Goal: Task Accomplishment & Management: Manage account settings

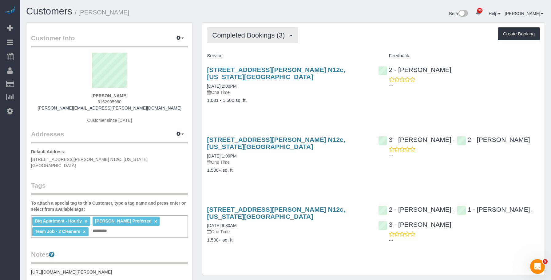
drag, startPoint x: 238, startPoint y: 32, endPoint x: 238, endPoint y: 57, distance: 25.5
click at [238, 32] on span "Completed Bookings (3)" at bounding box center [250, 35] width 76 height 8
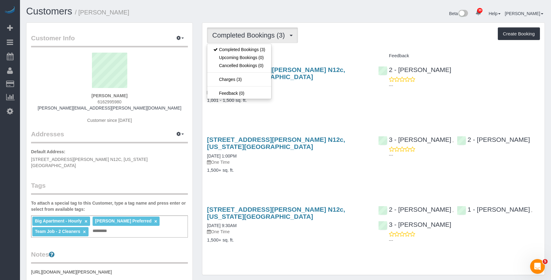
drag, startPoint x: 340, startPoint y: 22, endPoint x: 336, endPoint y: 27, distance: 6.7
click at [340, 22] on div "Completed Bookings (3) Completed Bookings (3) Upcoming Bookings (0) Cancelled B…" at bounding box center [373, 148] width 343 height 253
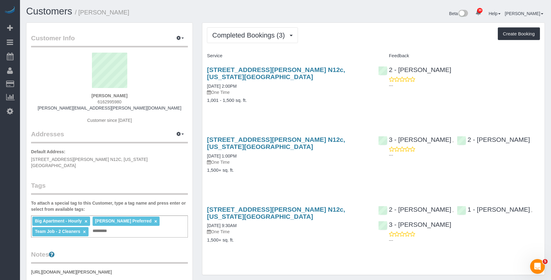
drag, startPoint x: 274, startPoint y: 91, endPoint x: 289, endPoint y: 65, distance: 30.3
click at [275, 90] on div "565 Broome Street, Apt. N12c, New York, NY 10013 09/24/2025 2:00PM One Time 1,0…" at bounding box center [287, 88] width 171 height 54
drag, startPoint x: 242, startPoint y: 34, endPoint x: 237, endPoint y: 50, distance: 17.0
click at [241, 34] on span "Completed Bookings (3)" at bounding box center [250, 35] width 76 height 8
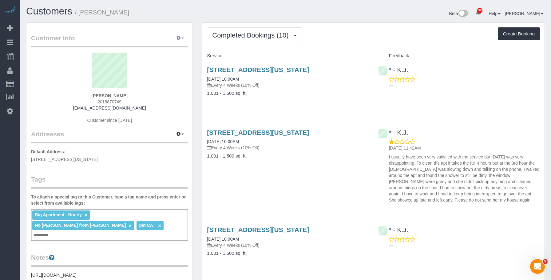
click at [178, 38] on icon "button" at bounding box center [179, 38] width 4 height 4
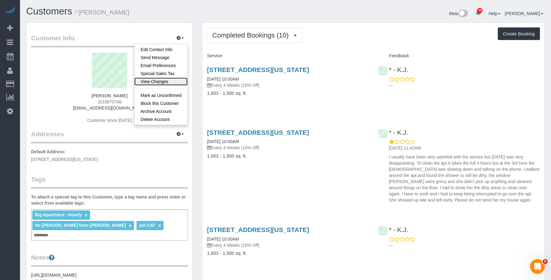
click at [157, 80] on link "View Changes" at bounding box center [160, 82] width 53 height 8
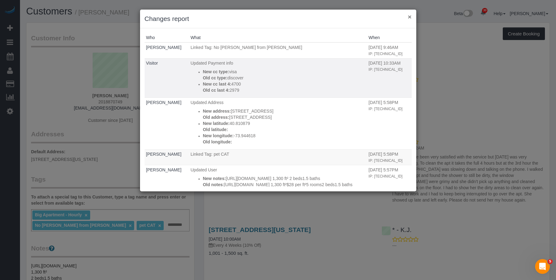
drag, startPoint x: 408, startPoint y: 17, endPoint x: 352, endPoint y: 42, distance: 62.1
click at [408, 16] on button "×" at bounding box center [410, 17] width 4 height 6
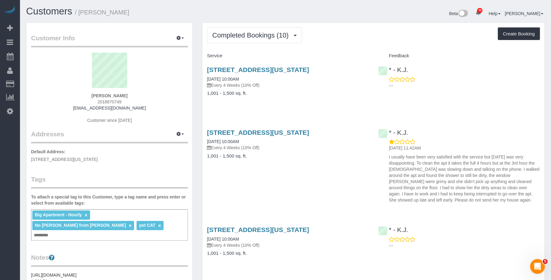
click at [300, 99] on div "125 West 129th Street, Apt. 1, New York, NY 10027 08/01/2025 10:00AM Every 4 We…" at bounding box center [287, 84] width 171 height 47
click at [301, 99] on div "125 West 129th Street, Apt. 1, New York, NY 10027 08/01/2025 10:00AM Every 4 We…" at bounding box center [287, 84] width 171 height 47
click at [309, 67] on link "125 West 129th Street, Apt. 1, New York, NY 10027" at bounding box center [258, 69] width 102 height 7
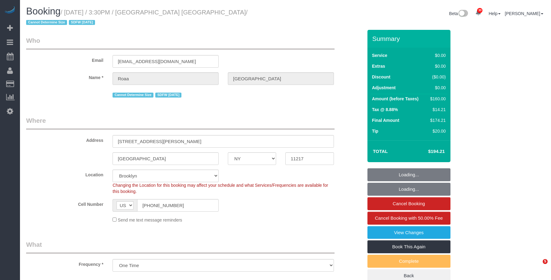
select select "NY"
select select "string:stripe-pm_1PnQiL4VGloSiKo7JPlDsWnS"
select select "1"
select select "number:89"
select select "number:90"
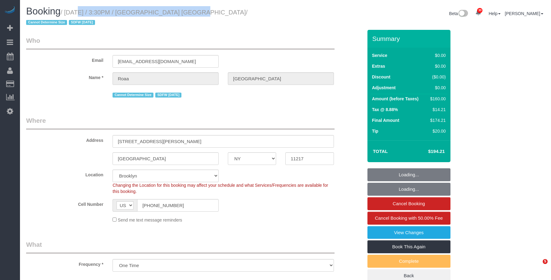
select select "number:15"
select select "number:5"
select select "object:1077"
click at [187, 12] on small "/ September 30, 2025 / 3:30PM / Roaa Jambi / Cannot Determine Size SDFW 08/16/2…" at bounding box center [137, 17] width 222 height 17
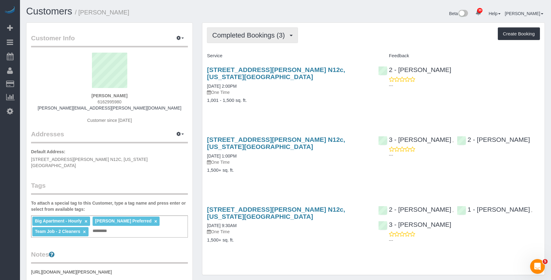
click at [264, 35] on span "Completed Bookings (3)" at bounding box center [250, 35] width 76 height 8
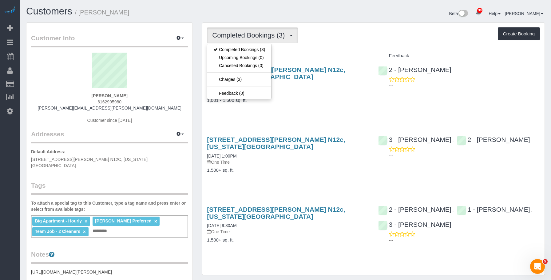
click at [328, 43] on div "Completed Bookings (3) Completed Bookings (3) Upcoming Bookings (0) Cancelled B…" at bounding box center [373, 149] width 342 height 252
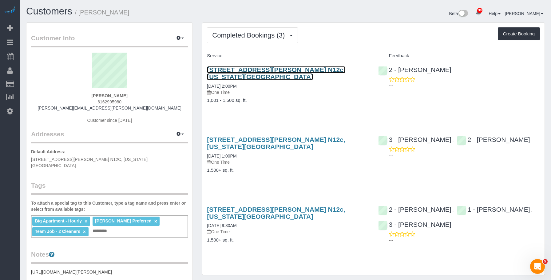
click at [308, 68] on link "565 Broome Street, Apt. N12c, New York, NY 10013" at bounding box center [276, 73] width 138 height 14
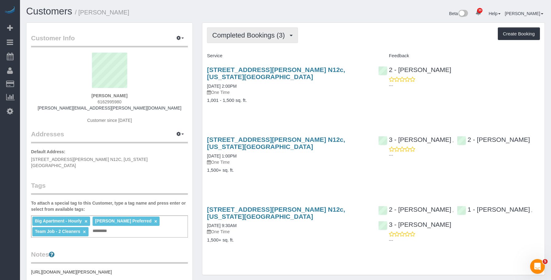
click at [229, 39] on span "Completed Bookings (3)" at bounding box center [250, 35] width 76 height 8
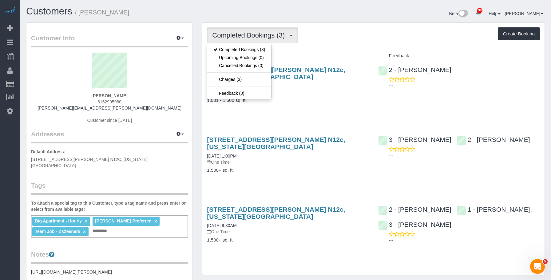
drag, startPoint x: 355, startPoint y: 31, endPoint x: 327, endPoint y: 57, distance: 37.2
click at [355, 31] on div "Completed Bookings (3) Completed Bookings (3) Upcoming Bookings (0) Cancelled B…" at bounding box center [373, 35] width 333 height 16
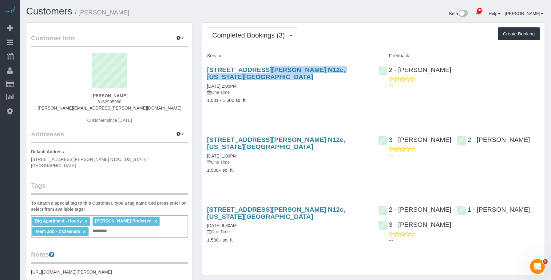
drag, startPoint x: 204, startPoint y: 69, endPoint x: 370, endPoint y: 71, distance: 165.9
click at [370, 71] on div "565 Broome Street, Apt. N12c, New York, NY 10013 09/24/2025 2:00PM One Time 1,0…" at bounding box center [287, 88] width 171 height 54
copy link "565 Broome Street, Apt. N12c, New York, NY 10013"
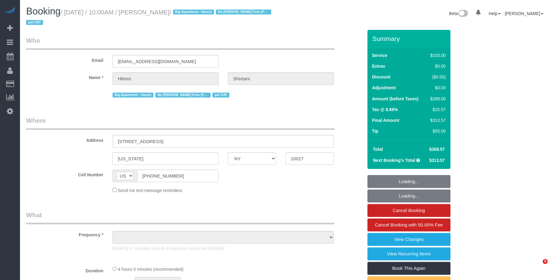
select select "NY"
select select "object:837"
select select "string:stripe-pm_1Q4OC54VGloSiKo7lbSmxX5u"
select select "number:58"
select select "number:70"
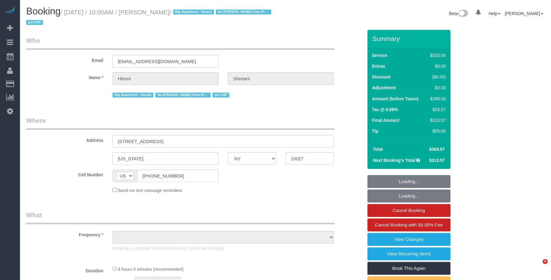
select select "number:14"
select select "number:5"
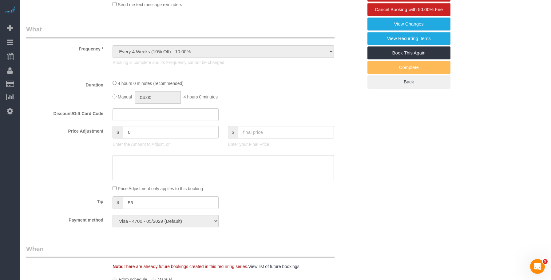
select select "240"
select select "spot1"
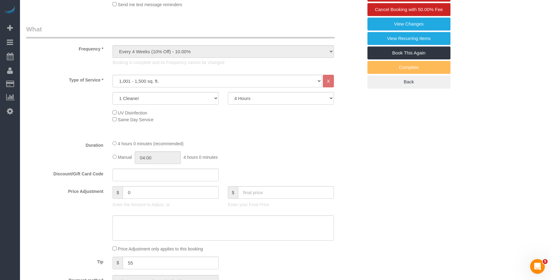
select select "object:1465"
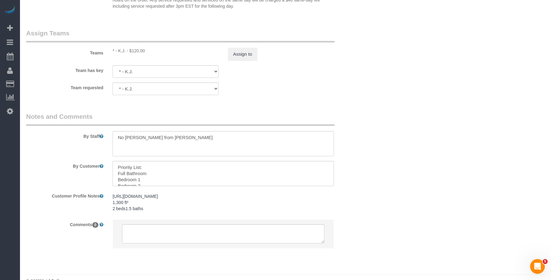
scroll to position [708, 0]
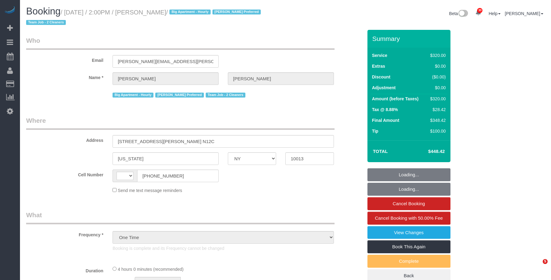
select select "NY"
select select "number:56"
select select "number:73"
select select "number:13"
select select "number:5"
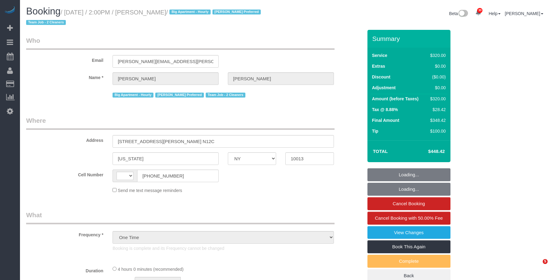
select select "string:US"
select select "240"
select select "spot1"
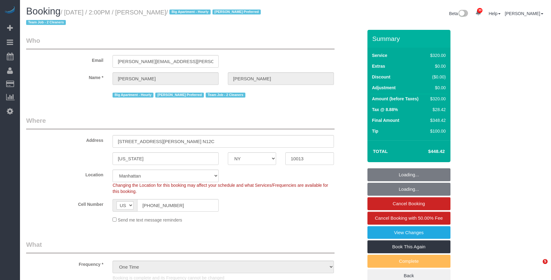
select select "object:1454"
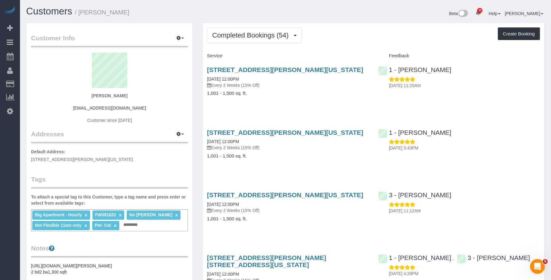
click at [351, 29] on div "Completed Bookings (54) Completed Bookings (54) Upcoming Bookings (7) Cancelled…" at bounding box center [373, 35] width 333 height 16
click at [262, 35] on span "Completed Bookings (54)" at bounding box center [251, 35] width 79 height 8
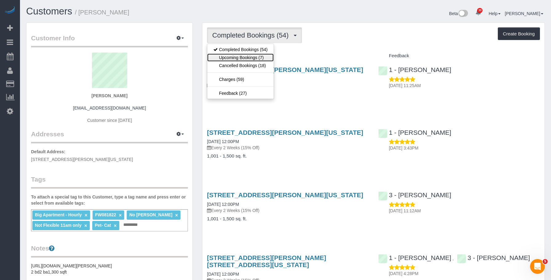
click at [252, 54] on link "Upcoming Bookings (7)" at bounding box center [240, 58] width 66 height 8
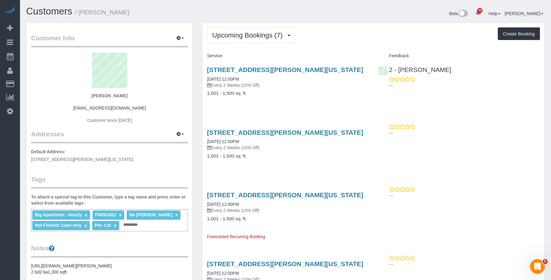
click at [362, 23] on div "Upcoming Bookings (7) Completed Bookings (54) Upcoming Bookings (7) Cancelled B…" at bounding box center [373, 279] width 342 height 512
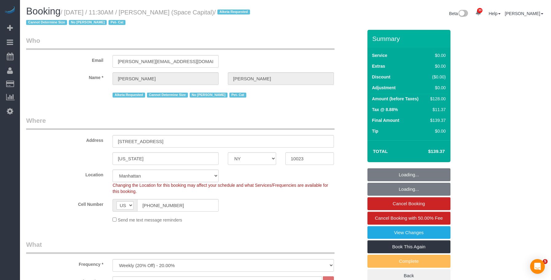
select select "NY"
select select "1"
select select "number:89"
select select "number:90"
select select "number:14"
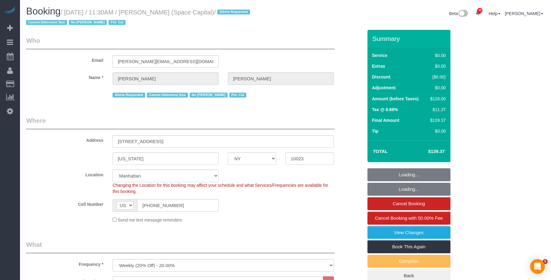
select select "number:6"
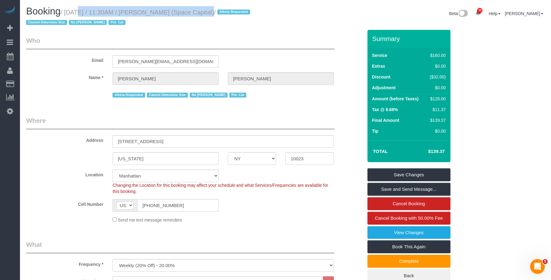
drag, startPoint x: 67, startPoint y: 11, endPoint x: 200, endPoint y: 12, distance: 132.9
click at [200, 12] on small "/ September 30, 2025 / 11:30AM / Chad Anderson (Space Capital) / Alketa Request…" at bounding box center [139, 17] width 226 height 17
copy small "September 30, 2025 / 11:30AM / Chad Anderson"
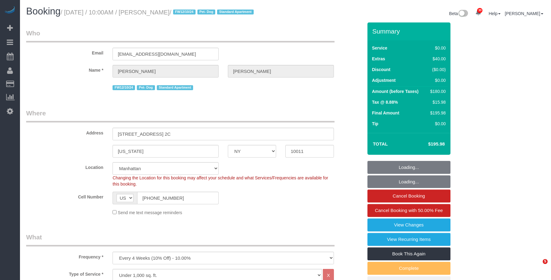
select select "NY"
select select "spot1"
select select "number:89"
select select "number:90"
select select "number:13"
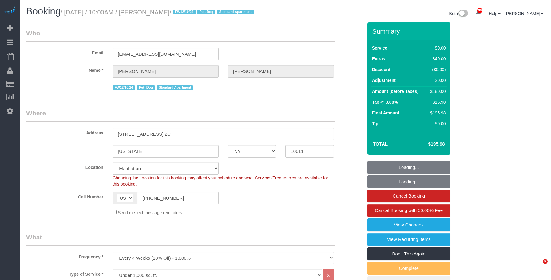
select select "number:5"
click at [202, 10] on small "/ October 01, 2025 / 10:00AM / Amanda Silverstein / FW12/10/24 Pet- Dog Standar…" at bounding box center [158, 12] width 195 height 7
select select "object:1474"
select select "spot47"
select select "1"
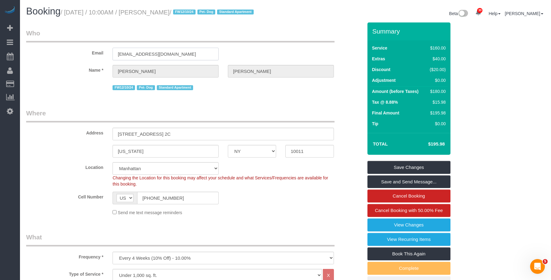
drag, startPoint x: 160, startPoint y: 65, endPoint x: 61, endPoint y: 62, distance: 99.1
click at [61, 60] on div "Email amandasilverstein3@gmail.com" at bounding box center [195, 45] width 346 height 32
drag, startPoint x: 34, startPoint y: 84, endPoint x: 130, endPoint y: 87, distance: 96.4
click at [34, 84] on link "Customers" at bounding box center [58, 84] width 77 height 12
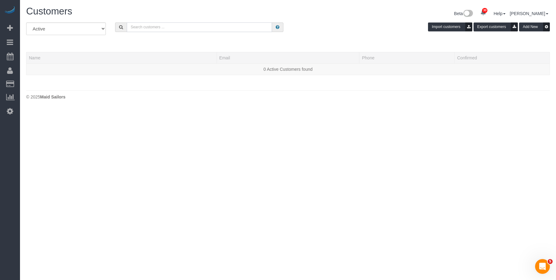
click at [242, 28] on input "text" at bounding box center [199, 27] width 145 height 10
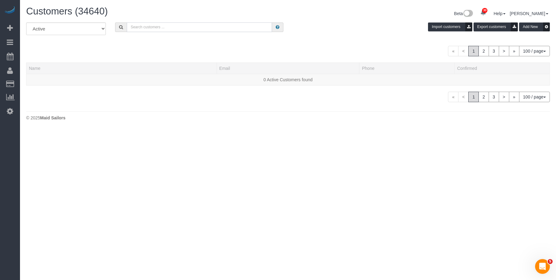
paste input "amandasilverstein3@gmail.com"
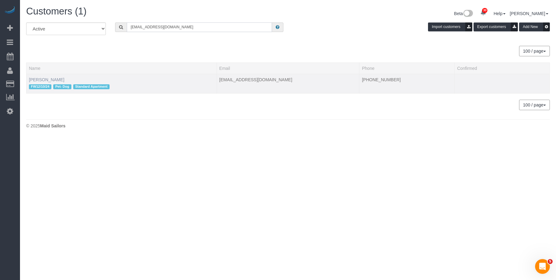
type input "amandasilverstein3@gmail.com"
click at [59, 80] on link "Amanda Silverstein" at bounding box center [46, 79] width 35 height 5
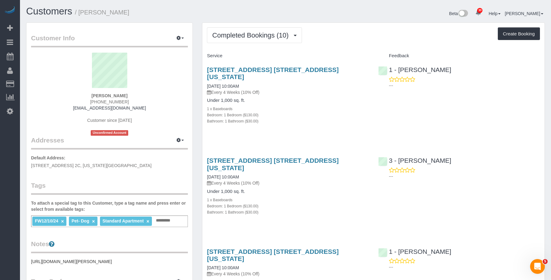
drag, startPoint x: 334, startPoint y: 108, endPoint x: 312, endPoint y: 104, distance: 22.8
click at [334, 112] on div "Bedroom: 1 Bedroom ($130.00)" at bounding box center [288, 115] width 162 height 6
click at [354, 42] on div "Completed Bookings (10) Completed Bookings (10) Upcoming Bookings (7) Cancelled…" at bounding box center [373, 35] width 333 height 16
click at [342, 112] on div "Bedroom: 1 Bedroom ($130.00)" at bounding box center [288, 115] width 162 height 6
click at [239, 34] on span "Completed Bookings (10)" at bounding box center [251, 35] width 79 height 8
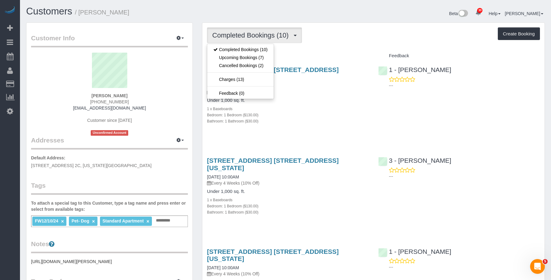
click at [339, 112] on div "Bedroom: 1 Bedroom ($130.00)" at bounding box center [288, 115] width 162 height 6
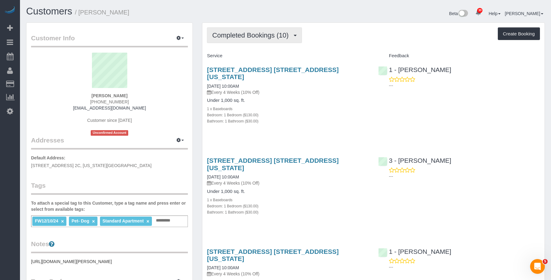
click at [252, 38] on span "Completed Bookings (10)" at bounding box center [251, 35] width 79 height 8
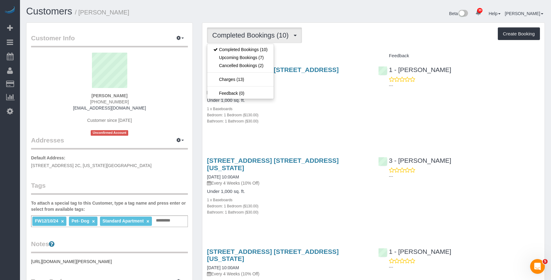
click at [367, 118] on div "Bathroom: 1 Bathroom ($30.00)" at bounding box center [288, 121] width 162 height 6
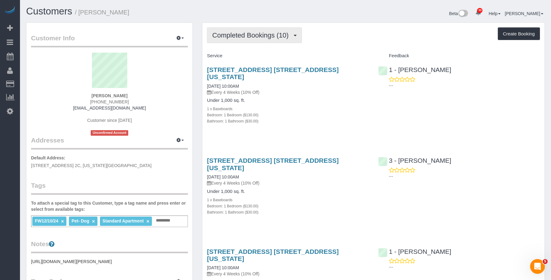
click at [242, 35] on span "Completed Bookings (10)" at bounding box center [251, 35] width 79 height 8
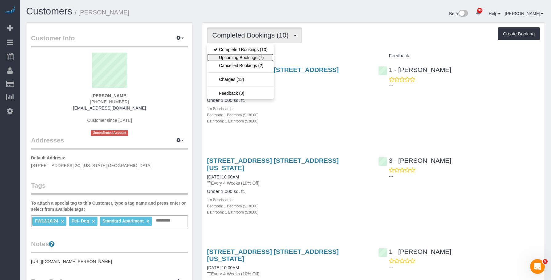
click at [237, 58] on link "Upcoming Bookings (7)" at bounding box center [240, 58] width 66 height 8
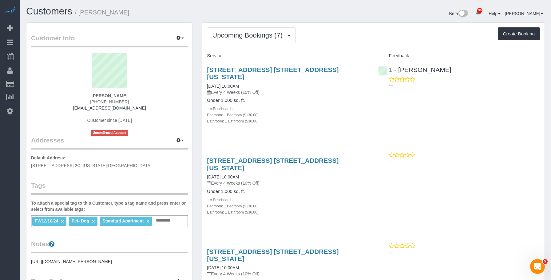
click at [285, 89] on p "Every 4 Weeks (10% Off)" at bounding box center [288, 92] width 162 height 6
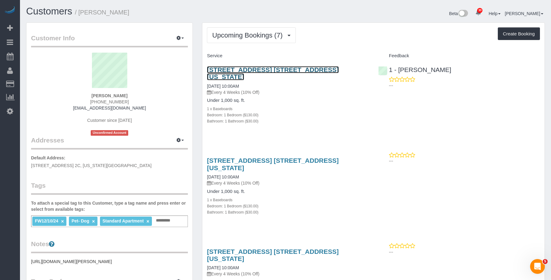
click at [291, 70] on link "60 West 20th Street, Apt. 2c, New York, NY 10011" at bounding box center [273, 73] width 132 height 14
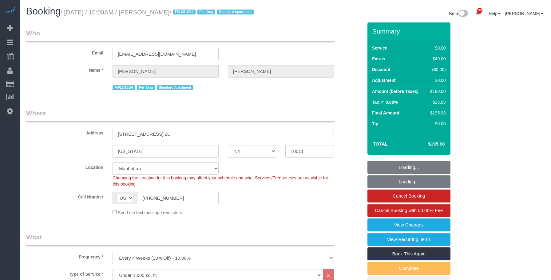
select select "NY"
select select "1"
select select "number:89"
select select "number:90"
select select "number:13"
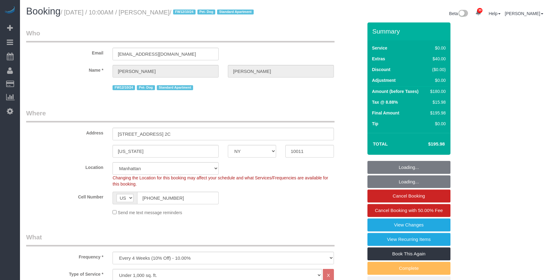
select select "number:5"
select select "spot1"
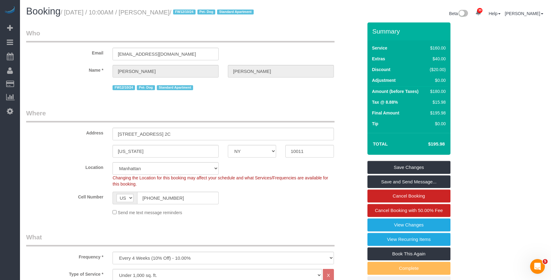
click at [253, 42] on legend "Who" at bounding box center [180, 36] width 309 height 14
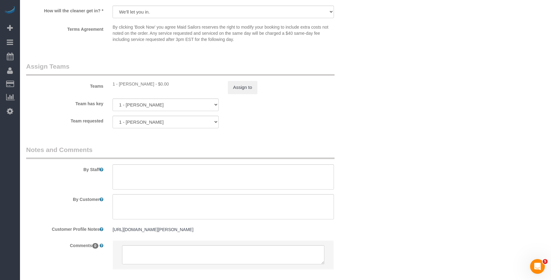
scroll to position [800, 0]
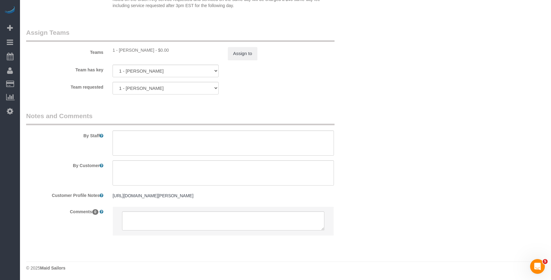
click at [244, 66] on sui-booking-teams "Teams 1 - Kariluz Romero - $0.00 Assign to Team has key 1 - Kariluz Romero 000-…" at bounding box center [194, 61] width 337 height 66
click at [244, 58] on button "Assign to" at bounding box center [243, 53] width 30 height 13
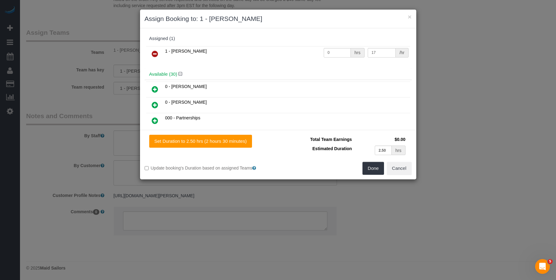
drag, startPoint x: 155, startPoint y: 52, endPoint x: 336, endPoint y: 130, distance: 197.5
click at [155, 52] on icon at bounding box center [155, 53] width 6 height 7
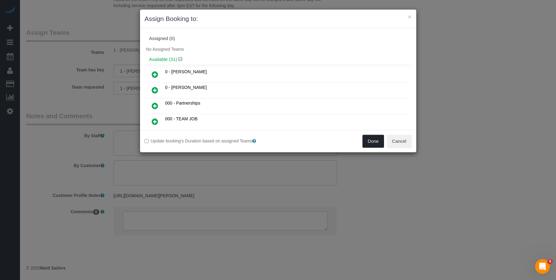
click at [374, 141] on button "Done" at bounding box center [373, 141] width 22 height 13
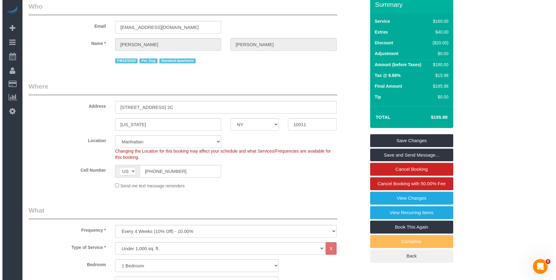
scroll to position [0, 0]
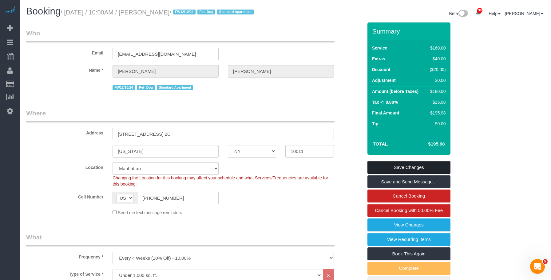
click at [423, 174] on link "Save Changes" at bounding box center [409, 167] width 83 height 13
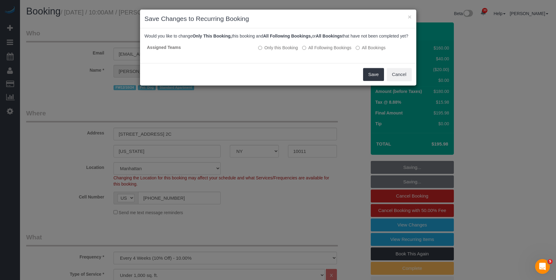
drag, startPoint x: 292, startPoint y: 78, endPoint x: 312, endPoint y: 80, distance: 20.4
click at [292, 78] on div "Save Cancel" at bounding box center [278, 74] width 276 height 22
click at [367, 81] on button "Save" at bounding box center [373, 74] width 21 height 13
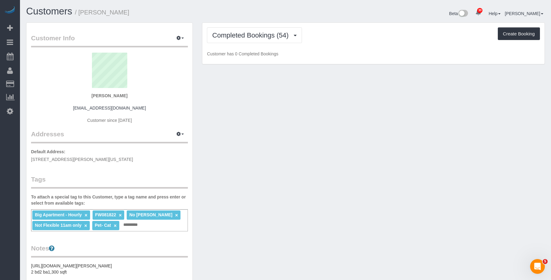
click at [346, 8] on div "Beta 30 Your Notifications You have 0 alerts × You have 2 to charge for 09/29/2…" at bounding box center [418, 14] width 264 height 16
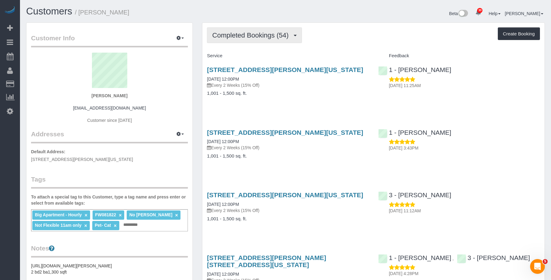
click at [233, 36] on span "Completed Bookings (54)" at bounding box center [251, 35] width 79 height 8
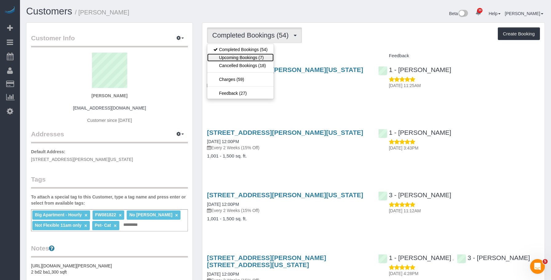
click at [228, 55] on link "Upcoming Bookings (7)" at bounding box center [240, 58] width 66 height 8
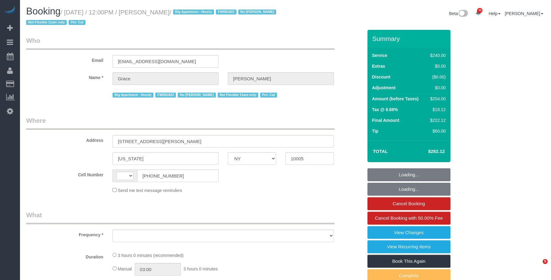
select select "NY"
select select "string:stripe-pm_1J7Nir4VGloSiKo7YfTDYo6F"
select select "180"
select select "number:89"
select select "number:90"
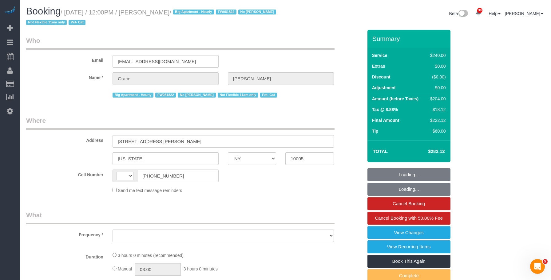
select select "number:14"
select select "number:5"
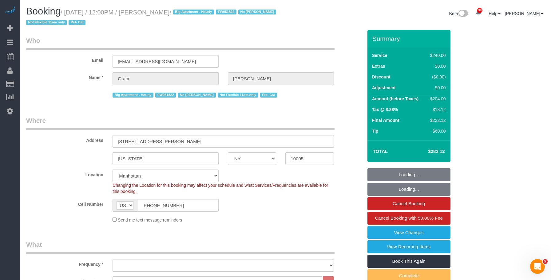
select select "string:US"
select select "object:1065"
select select "spot1"
select select "object:1460"
click at [190, 11] on small "/ October 01, 2025 / 12:00PM / Grace Lehman / Big Apartment - Hourly FW081822 N…" at bounding box center [152, 17] width 252 height 17
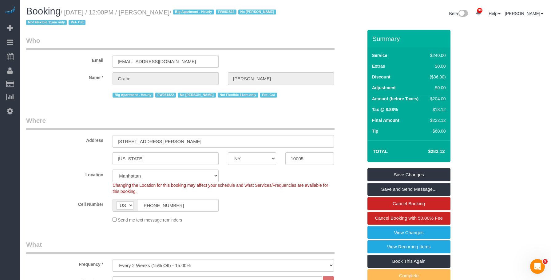
click at [247, 37] on legend "Who" at bounding box center [180, 43] width 309 height 14
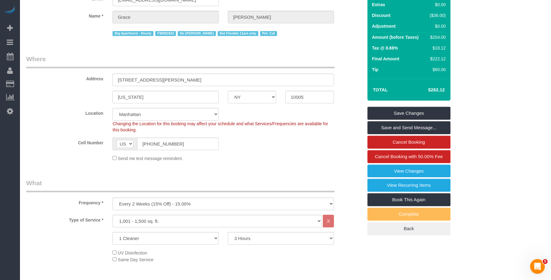
click at [255, 58] on legend "Where" at bounding box center [180, 61] width 309 height 14
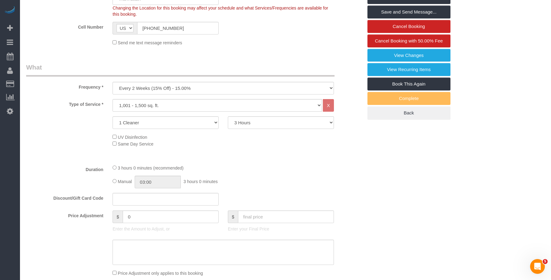
scroll to position [246, 0]
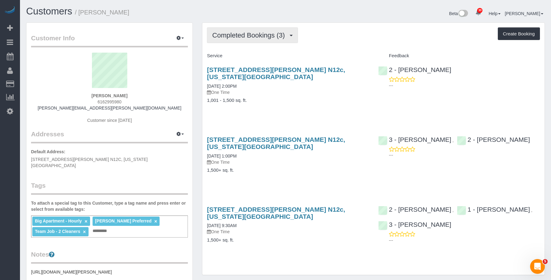
drag, startPoint x: 242, startPoint y: 34, endPoint x: 241, endPoint y: 58, distance: 24.3
click at [242, 34] on span "Completed Bookings (3)" at bounding box center [250, 35] width 76 height 8
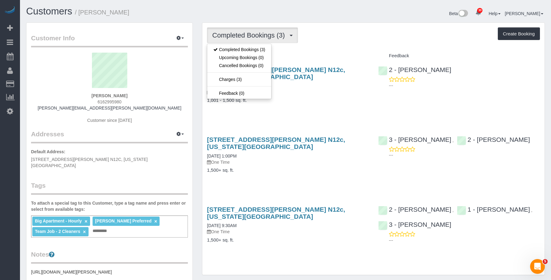
drag, startPoint x: 122, startPoint y: 11, endPoint x: 539, endPoint y: 63, distance: 421.1
click at [122, 11] on h1 "Customers / Rick DeVos" at bounding box center [153, 11] width 255 height 10
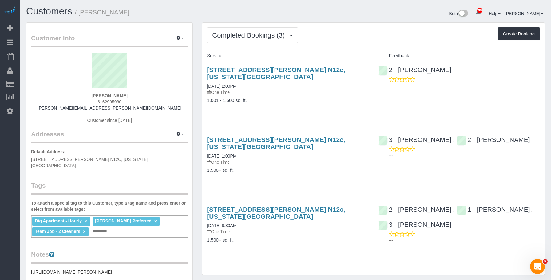
drag, startPoint x: 82, startPoint y: 13, endPoint x: 387, endPoint y: 25, distance: 306.1
click at [118, 12] on h1 "Customers / Rick DeVos" at bounding box center [153, 11] width 255 height 10
copy small "Rick DeVos"
drag, startPoint x: 204, startPoint y: 67, endPoint x: 365, endPoint y: 67, distance: 160.3
click at [365, 67] on div "565 Broome Street, Apt. N12c, New York, NY 10013 09/24/2025 2:00PM One Time 1,0…" at bounding box center [287, 88] width 171 height 54
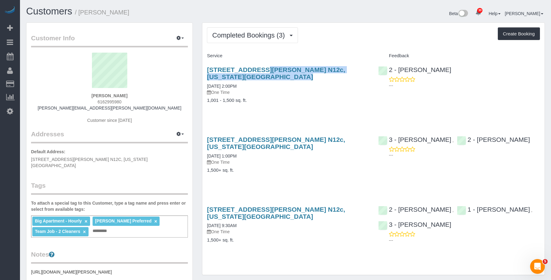
copy link "565 Broome Street, Apt. N12c, New York, NY 10013"
click at [246, 34] on span "Completed Bookings (3)" at bounding box center [250, 35] width 76 height 8
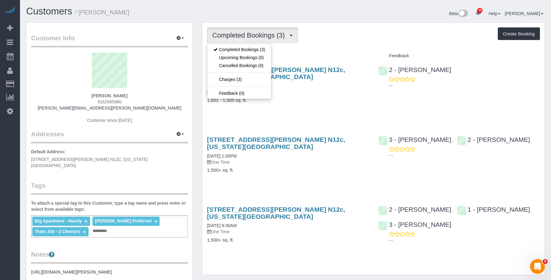
click at [342, 33] on div "Completed Bookings (3) Completed Bookings (3) Upcoming Bookings (0) Cancelled B…" at bounding box center [373, 35] width 333 height 16
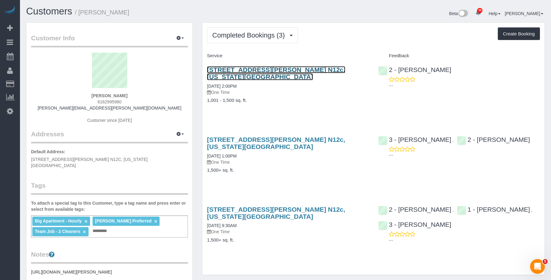
click at [317, 69] on link "565 Broome Street, Apt. N12c, New York, NY 10013" at bounding box center [276, 73] width 138 height 14
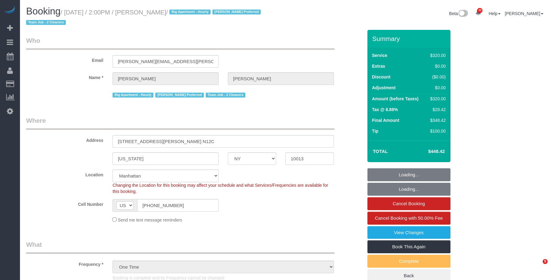
select select "NY"
select select "240"
select select "spot1"
select select "number:56"
select select "number:73"
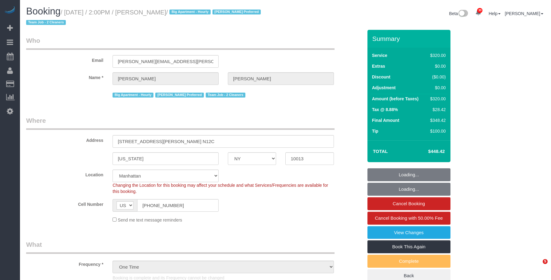
select select "number:13"
select select "number:5"
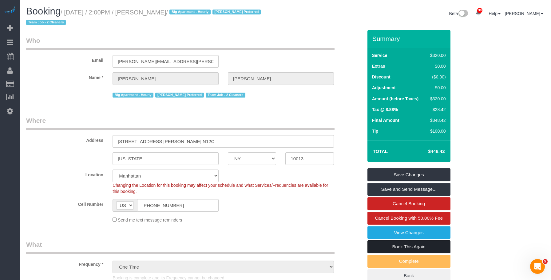
click at [380, 247] on link "Book This Again" at bounding box center [409, 246] width 83 height 13
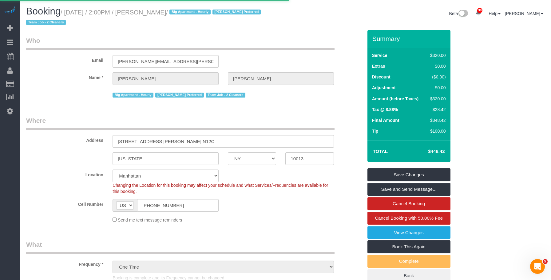
select select "NY"
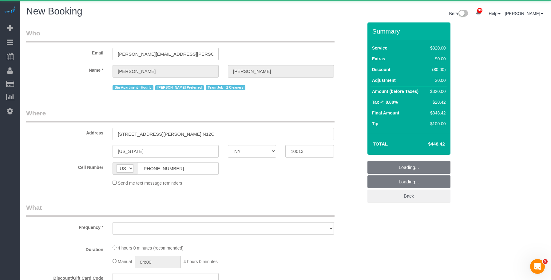
select select "number:56"
select select "number:73"
select select "number:13"
select select "number:5"
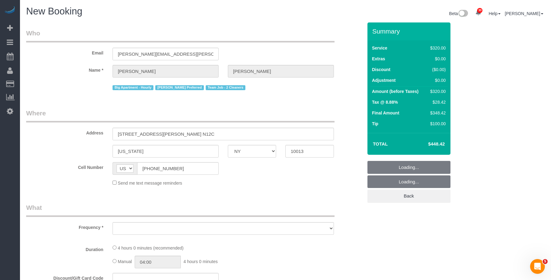
select select "string:stripe-pm_1Rilyw4VGloSiKo7mbP2uOmn"
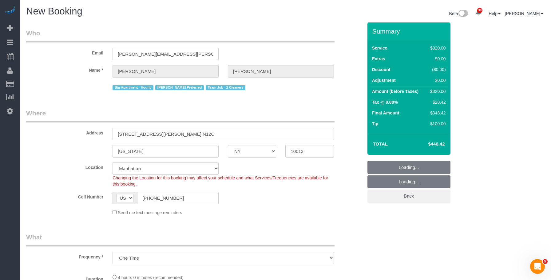
select select "object:2724"
select select "240"
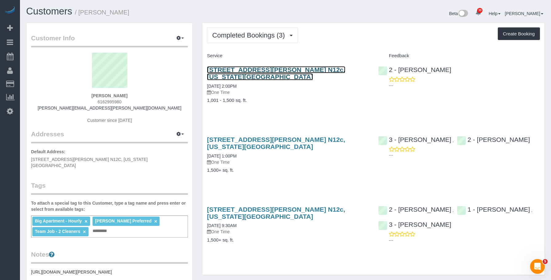
click at [267, 69] on link "565 Broome Street, Apt. N12c, New York, NY 10013" at bounding box center [276, 73] width 138 height 14
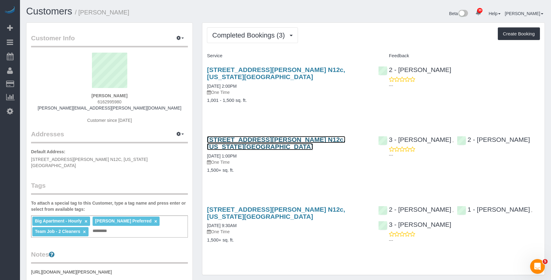
click at [250, 136] on link "565 Broome Street, Apt. N12c, New York, NY 10013" at bounding box center [276, 143] width 138 height 14
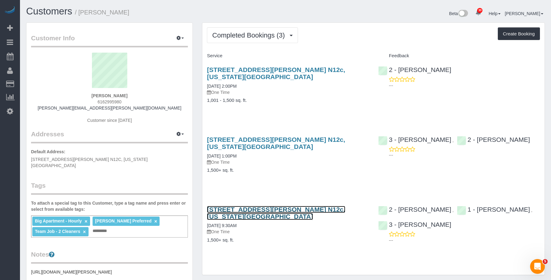
click at [298, 206] on link "565 Broome Street, Apt. N12c, New York, NY 10013" at bounding box center [276, 213] width 138 height 14
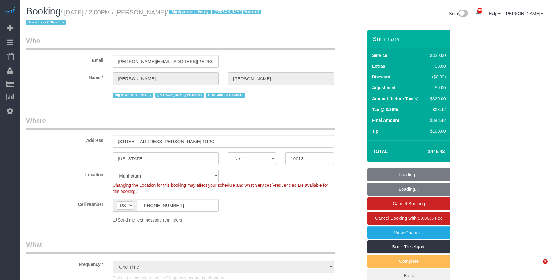
select select "NY"
select select "240"
select select "spot1"
select select "number:56"
select select "number:73"
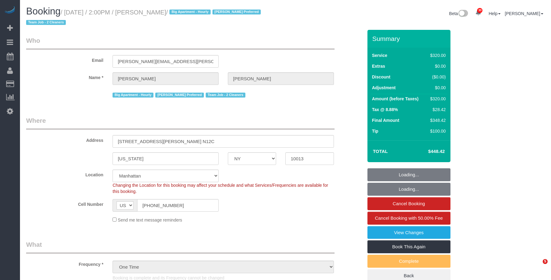
select select "number:13"
select select "number:5"
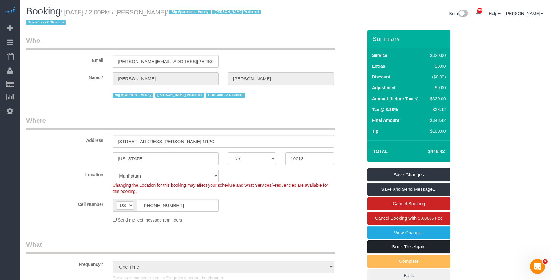
drag, startPoint x: 398, startPoint y: 247, endPoint x: 346, endPoint y: 212, distance: 62.0
click at [398, 247] on link "Book This Again" at bounding box center [409, 246] width 83 height 13
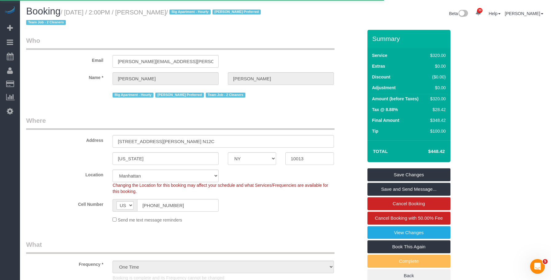
select select "NY"
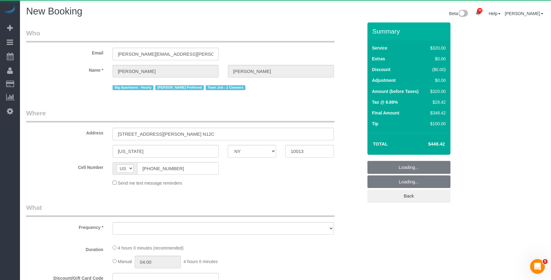
select select "object:2262"
select select "number:56"
select select "number:73"
select select "number:13"
select select "number:5"
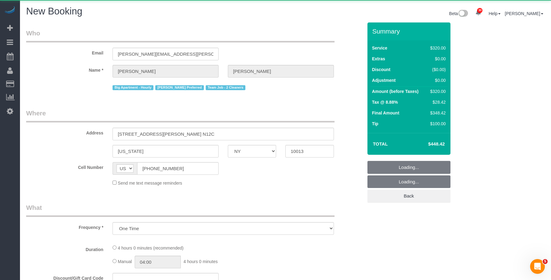
select select "string:stripe-pm_1Rilyw4VGloSiKo7mbP2uOmn"
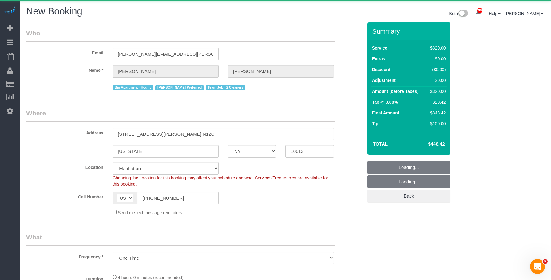
select select "object:2268"
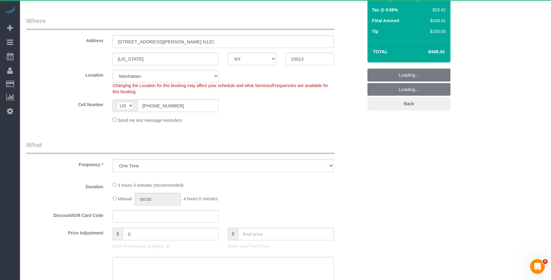
select select "240"
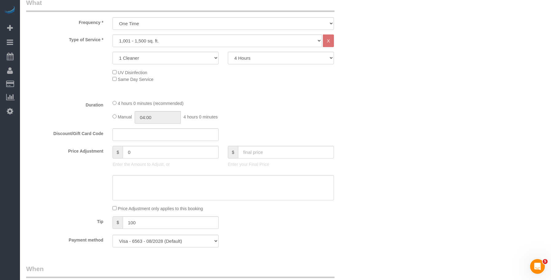
select select "object:2739"
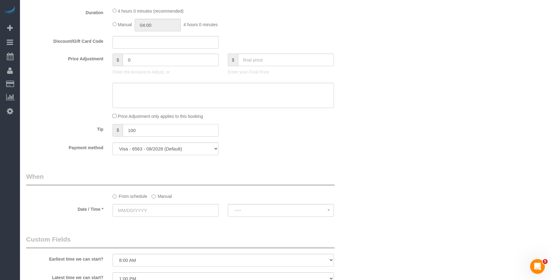
drag, startPoint x: 149, startPoint y: 133, endPoint x: 74, endPoint y: 126, distance: 75.7
click at [74, 126] on div "Tip $ 100" at bounding box center [195, 131] width 346 height 14
click at [282, 167] on div "Who Email [PERSON_NAME][EMAIL_ADDRESS][PERSON_NAME][DOMAIN_NAME] Name * [PERSON…" at bounding box center [195, 126] width 346 height 885
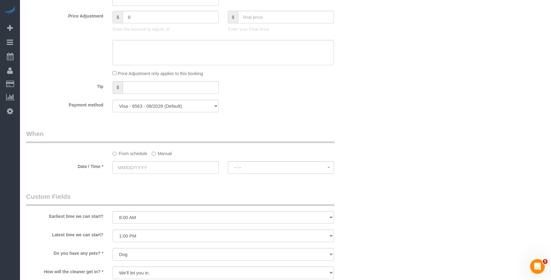
scroll to position [431, 0]
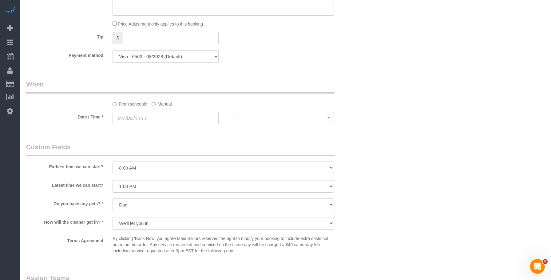
click at [163, 104] on label "Manual" at bounding box center [162, 103] width 20 height 8
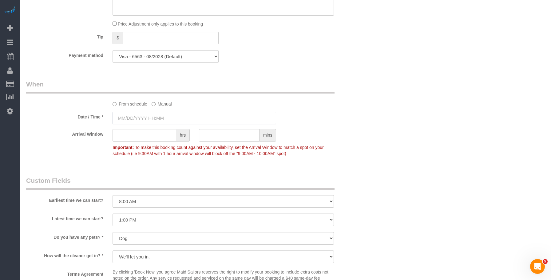
click at [160, 121] on input "text" at bounding box center [195, 118] width 164 height 13
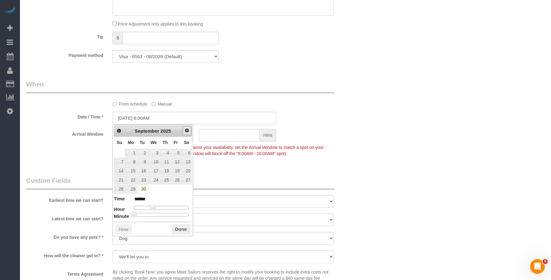
click at [187, 131] on span "Next" at bounding box center [187, 130] width 5 height 5
click at [156, 150] on link "1" at bounding box center [154, 153] width 12 height 8
type input "[DATE] 9:00AM"
type input "******"
type input "[DATE] 10:00AM"
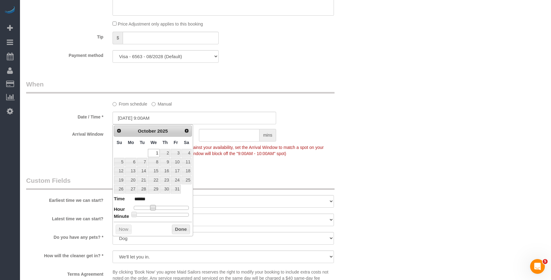
type input "*******"
type input "10/01/2025 11:00AM"
type input "*******"
type input "10/01/2025 12:00PM"
type input "*******"
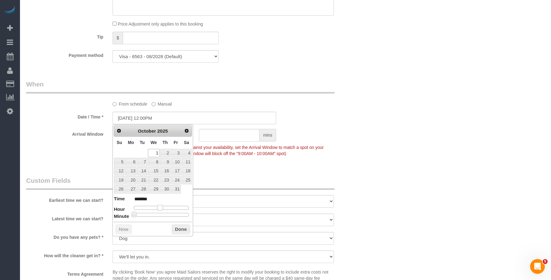
type input "10/01/2025 1:00PM"
type input "******"
type input "10/01/2025 12:00PM"
type input "*******"
drag, startPoint x: 153, startPoint y: 207, endPoint x: 164, endPoint y: 208, distance: 10.8
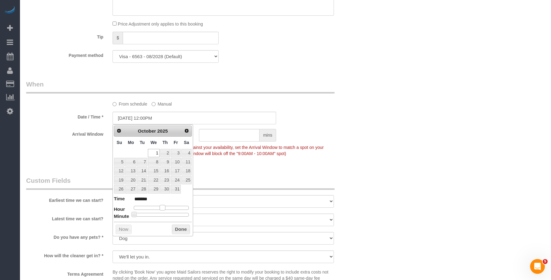
click at [164, 208] on span at bounding box center [163, 208] width 6 height 6
click at [371, 130] on div "Who Email rick.devos@gmail.com Name * Rick DeVos Big Apartment - Hourly Katheri…" at bounding box center [285, 51] width 519 height 919
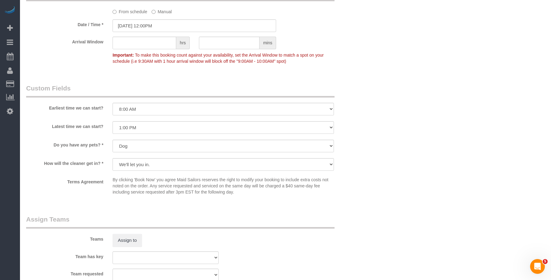
scroll to position [585, 0]
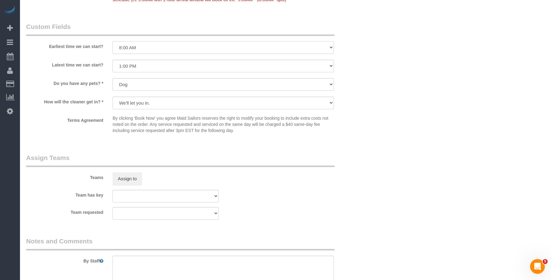
click at [140, 48] on select "I am not flexible, keep my selected time 8:00 AM 9:00 AM 10:00 AM 11:00 AM 12:0…" at bounding box center [224, 47] width 222 height 13
select select "number:89"
click at [113, 41] on select "I am not flexible, keep my selected time 8:00 AM 9:00 AM 10:00 AM 11:00 AM 12:0…" at bounding box center [224, 47] width 222 height 13
click at [162, 67] on select "I am not flexible, keep my selected time 8:00 AM 9:00 AM 10:00 AM 11:00 AM 12:0…" at bounding box center [224, 66] width 222 height 13
select select "number:90"
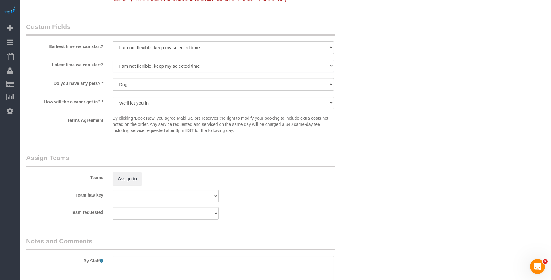
click at [113, 60] on select "I am not flexible, keep my selected time 8:00 AM 9:00 AM 10:00 AM 11:00 AM 12:0…" at bounding box center [224, 66] width 222 height 13
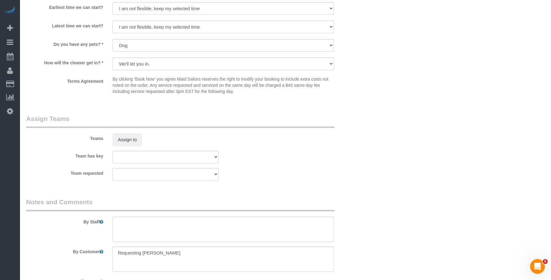
scroll to position [677, 0]
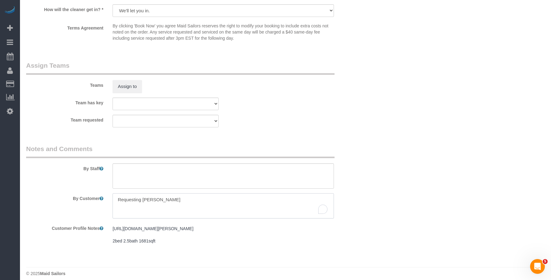
drag, startPoint x: 85, startPoint y: 188, endPoint x: 338, endPoint y: 99, distance: 268.1
click at [49, 185] on sui-booking-comments "By Staff By Customer Customer Profile Notes https://streeteasy.com/building/565…" at bounding box center [194, 195] width 337 height 103
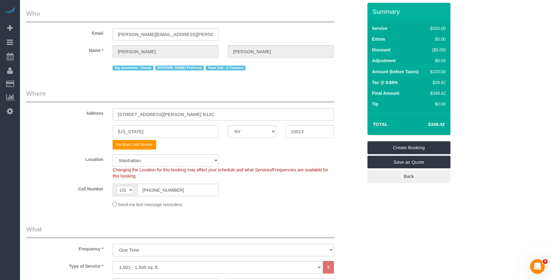
scroll to position [0, 0]
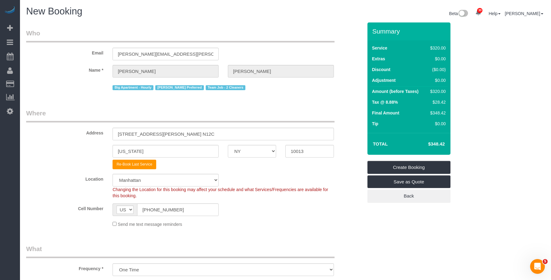
drag, startPoint x: 430, startPoint y: 142, endPoint x: 447, endPoint y: 142, distance: 17.6
click at [447, 142] on td "$348.42" at bounding box center [427, 143] width 40 height 15
copy h4 "$348.42"
drag, startPoint x: 305, startPoint y: 22, endPoint x: 337, endPoint y: 3, distance: 36.8
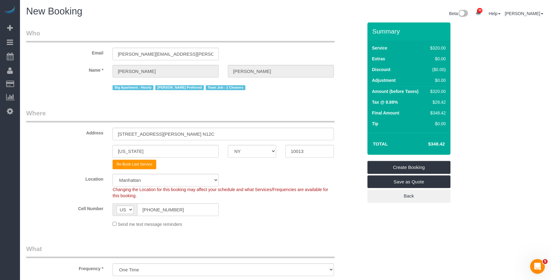
click at [306, 21] on div "Beta 30 Your Notifications You have 0 alerts × You have 2 to charge for 09/29/2…" at bounding box center [418, 14] width 264 height 16
click at [242, 15] on h1 "New Booking" at bounding box center [153, 11] width 255 height 10
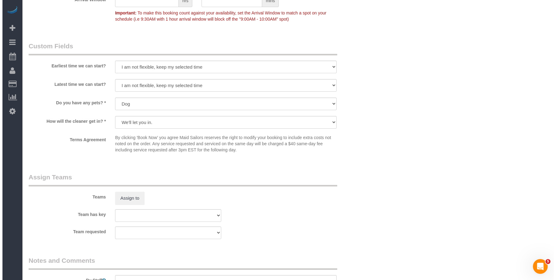
scroll to position [627, 0]
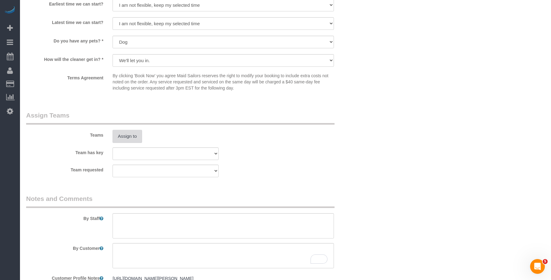
click at [124, 136] on button "Assign to" at bounding box center [128, 136] width 30 height 13
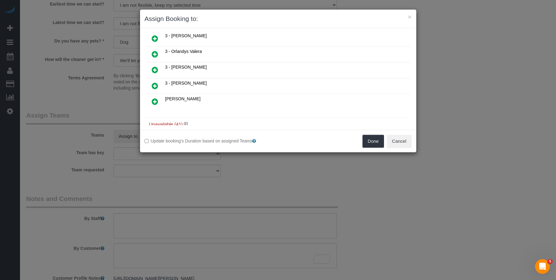
scroll to position [503, 0]
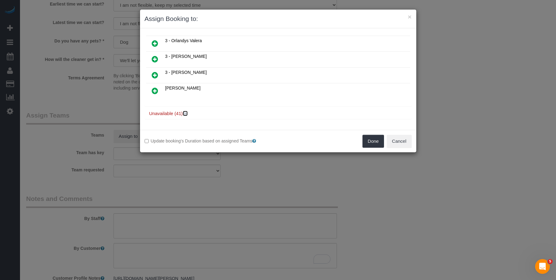
click at [186, 113] on icon at bounding box center [186, 113] width 4 height 5
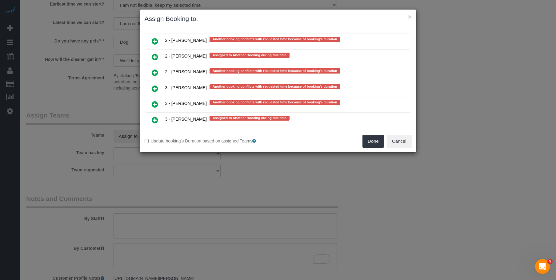
scroll to position [1142, 0]
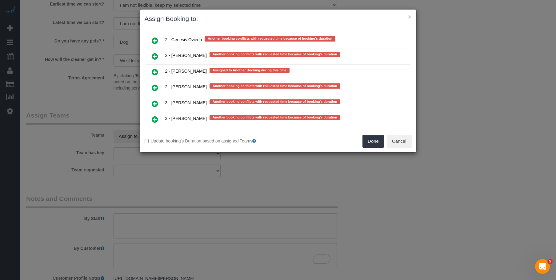
drag, startPoint x: 156, startPoint y: 73, endPoint x: 182, endPoint y: 91, distance: 32.0
click at [156, 73] on icon at bounding box center [155, 71] width 6 height 7
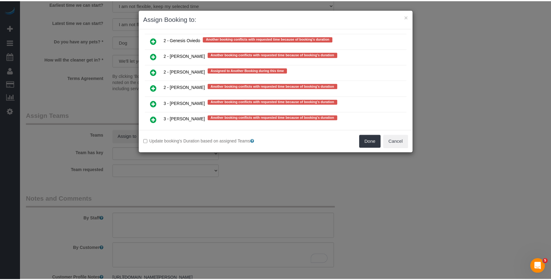
scroll to position [1157, 0]
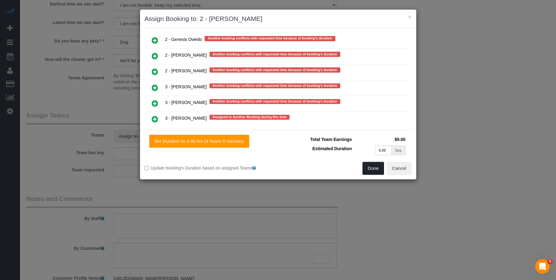
click at [379, 172] on button "Done" at bounding box center [373, 168] width 22 height 13
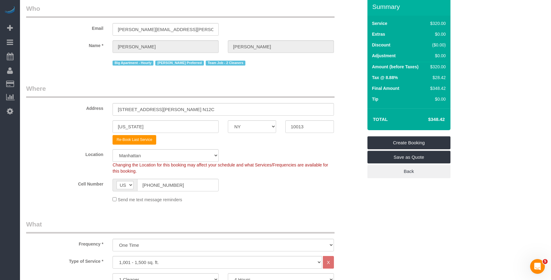
scroll to position [0, 0]
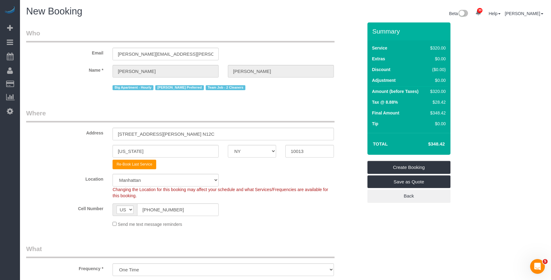
drag, startPoint x: 419, startPoint y: 228, endPoint x: 419, endPoint y: 222, distance: 6.2
click at [265, 112] on legend "Where" at bounding box center [180, 116] width 309 height 14
click at [419, 166] on link "Create Booking" at bounding box center [409, 167] width 83 height 13
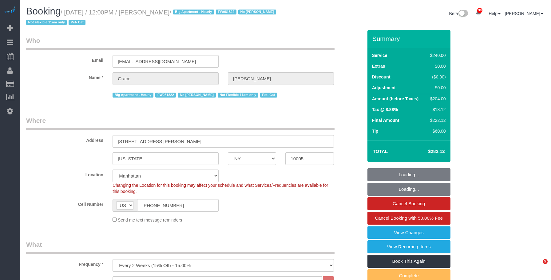
select select "NY"
select select "180"
select select "number:89"
select select "number:90"
select select "number:14"
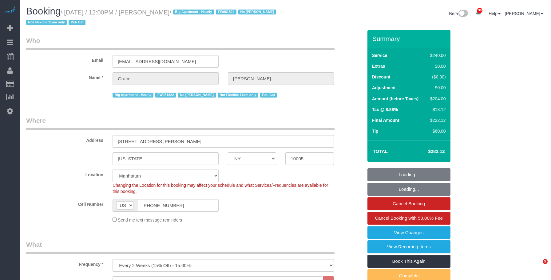
select select "number:5"
select select "spot1"
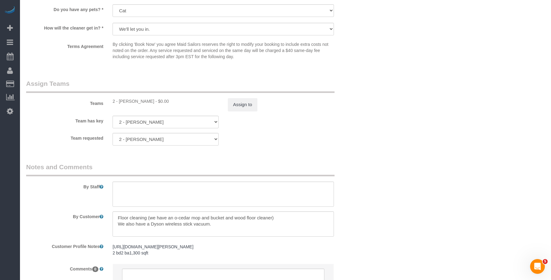
scroll to position [646, 0]
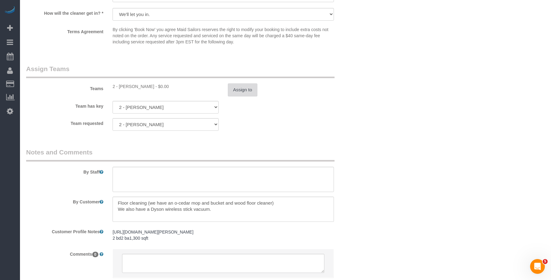
click at [246, 92] on button "Assign to" at bounding box center [243, 89] width 30 height 13
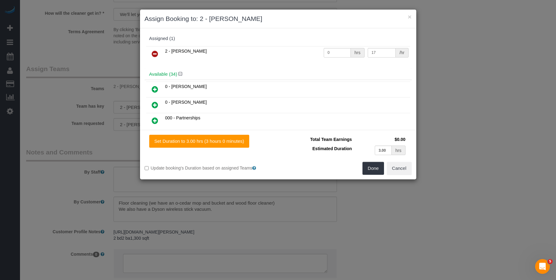
click at [154, 54] on icon at bounding box center [155, 53] width 6 height 7
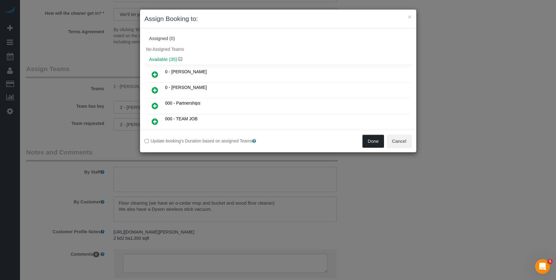
click at [374, 138] on button "Done" at bounding box center [373, 141] width 22 height 13
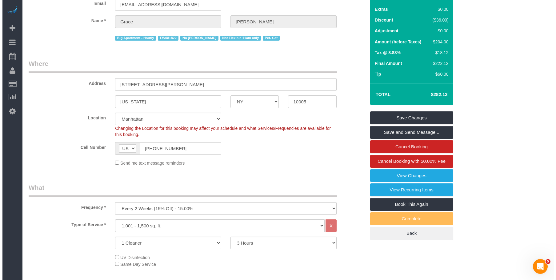
scroll to position [0, 0]
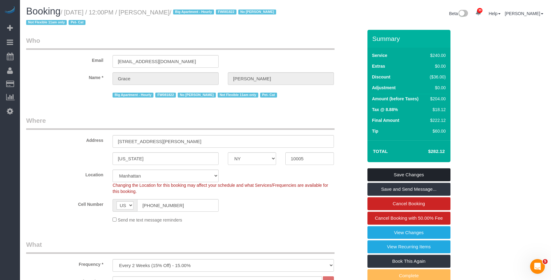
click at [431, 173] on link "Save Changes" at bounding box center [409, 174] width 83 height 13
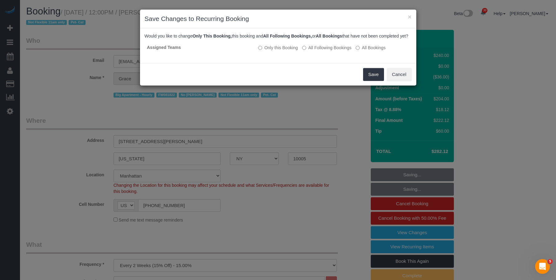
click at [267, 82] on div "Save Cancel" at bounding box center [278, 74] width 276 height 22
click at [325, 80] on div "Save Cancel" at bounding box center [278, 74] width 276 height 22
click at [379, 79] on button "Save" at bounding box center [373, 74] width 21 height 13
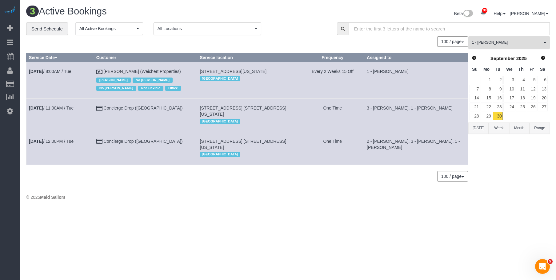
click at [501, 41] on span "1 - [PERSON_NAME]" at bounding box center [507, 42] width 70 height 5
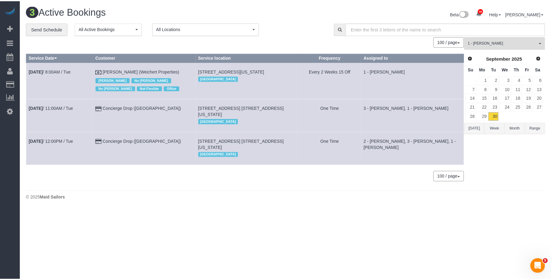
scroll to position [232, 0]
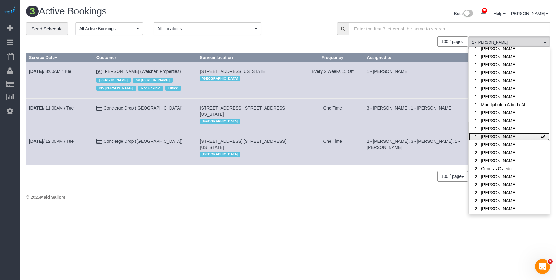
click at [494, 133] on link "1 - [PERSON_NAME]" at bounding box center [509, 137] width 81 height 8
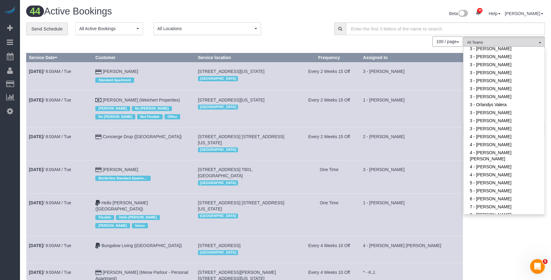
scroll to position [447, 0]
click at [496, 91] on link "3 - Khady Diouf" at bounding box center [504, 95] width 81 height 8
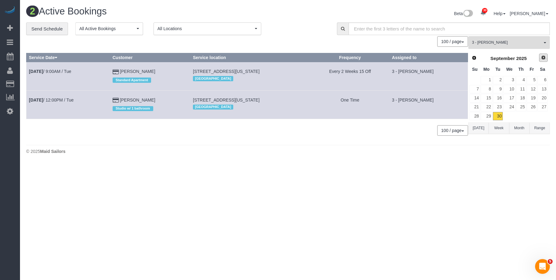
click at [543, 57] on span "Next" at bounding box center [543, 57] width 5 height 5
click at [512, 80] on link "1" at bounding box center [509, 80] width 12 height 8
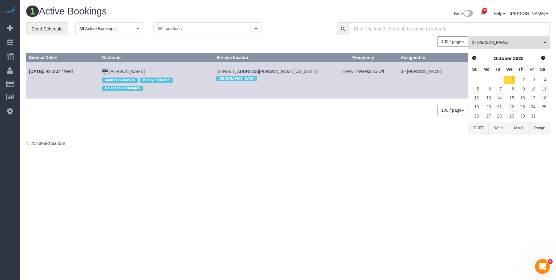
drag, startPoint x: 508, startPoint y: 38, endPoint x: 502, endPoint y: 60, distance: 22.4
click at [508, 38] on button "3 - Khady Diouf All Teams" at bounding box center [509, 42] width 82 height 13
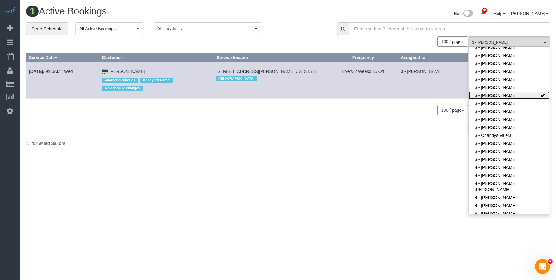
click at [511, 91] on link "3 - Khady Diouf" at bounding box center [509, 95] width 81 height 8
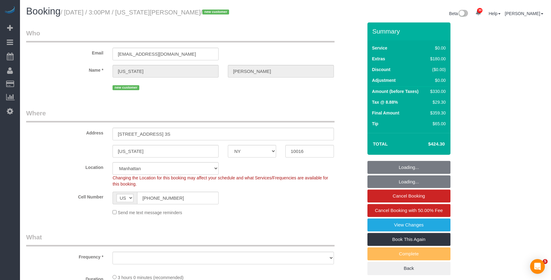
select select "NY"
select select "object:970"
select select "string:stripe-pm_1SCUrU4VGloSiKo713NVIWVg"
select select "spot1"
select select "number:89"
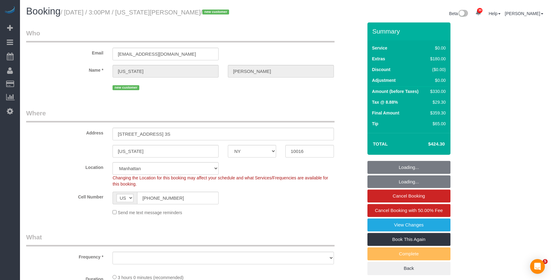
select select "number:90"
select select "number:15"
select select "number:5"
select select "NY"
select select "spot1"
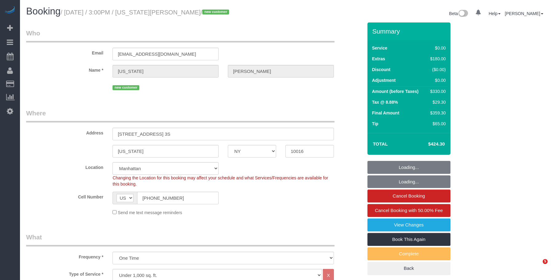
select select "number:89"
select select "number:90"
select select "number:15"
select select "number:5"
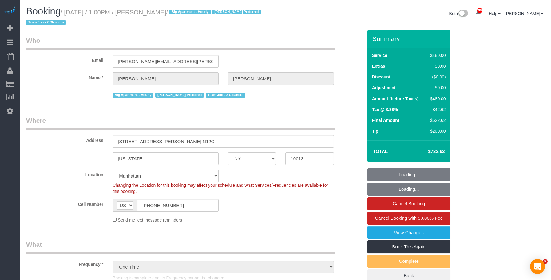
select select "NY"
select select "180"
select select "spot1"
select select "number:60"
select select "number:79"
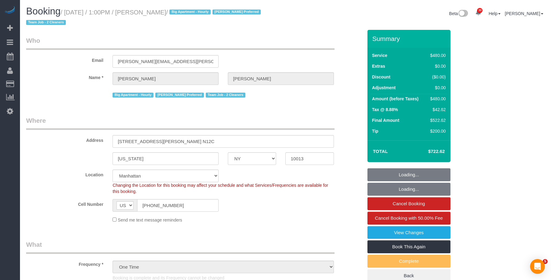
select select "number:13"
select select "number:6"
select select "NY"
select select "number:58"
select select "number:73"
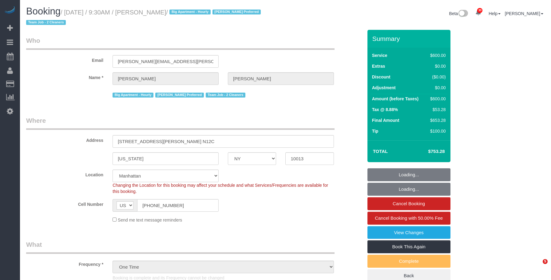
select select "number:15"
select select "number:6"
select select "object:991"
select select "3"
select select "150"
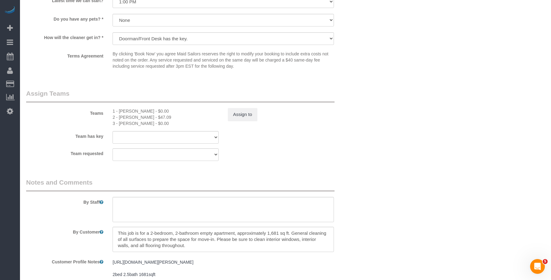
scroll to position [754, 0]
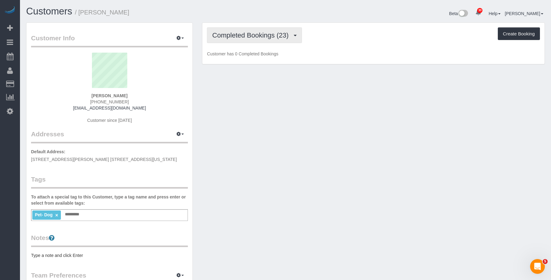
click at [256, 36] on span "Completed Bookings (23)" at bounding box center [251, 35] width 79 height 8
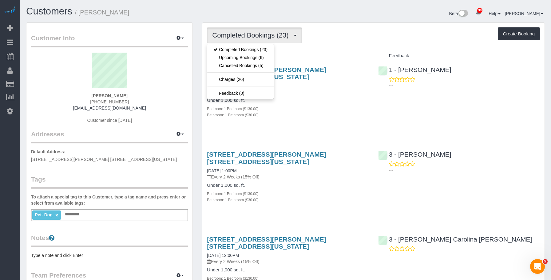
click at [322, 112] on div "Bathroom: 1 Bathroom ($30.00)" at bounding box center [288, 115] width 162 height 6
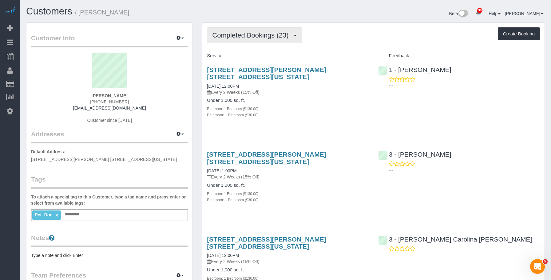
click at [232, 34] on span "Completed Bookings (23)" at bounding box center [251, 35] width 79 height 8
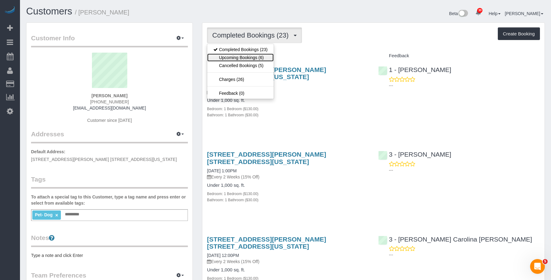
click at [238, 55] on link "Upcoming Bookings (6)" at bounding box center [240, 58] width 66 height 8
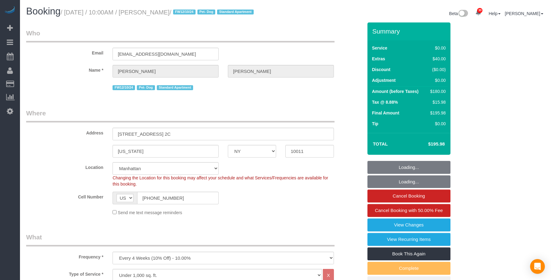
select select "NY"
select select "1"
select select "spot1"
select select "number:89"
select select "number:90"
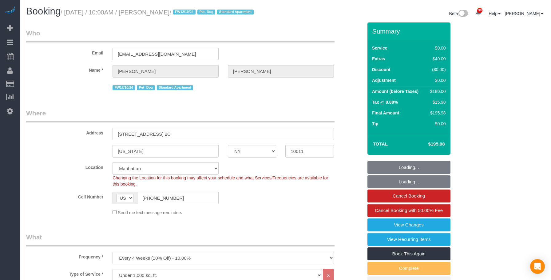
select select "number:13"
select select "number:5"
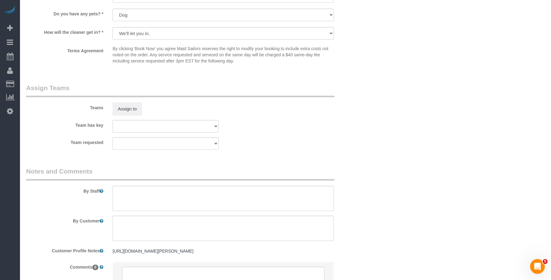
scroll to position [806, 0]
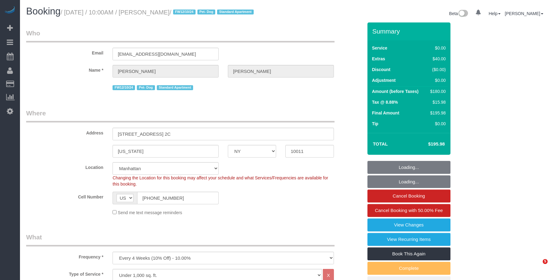
select select "NY"
select select "number:89"
select select "number:90"
select select "number:13"
select select "number:5"
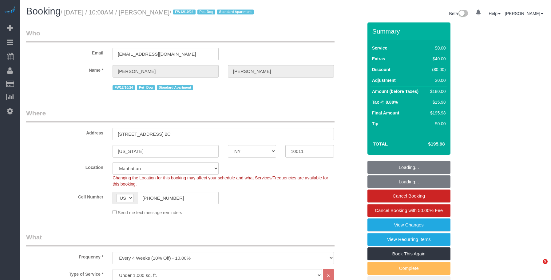
select select "spot1"
select select "1"
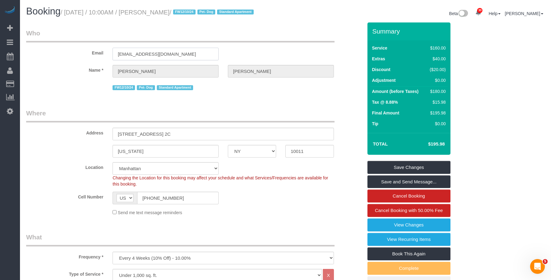
drag, startPoint x: 170, startPoint y: 64, endPoint x: 73, endPoint y: 70, distance: 96.8
click at [74, 70] on sui-booking-customer "Email amandasilverstein3@gmail.com Name * Amanda Silverstein FW12/10/24 Pet- Do…" at bounding box center [194, 60] width 337 height 63
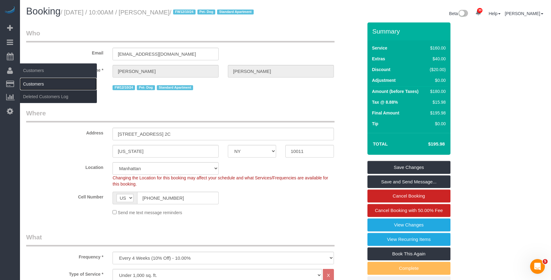
click at [45, 83] on link "Customers" at bounding box center [58, 84] width 77 height 12
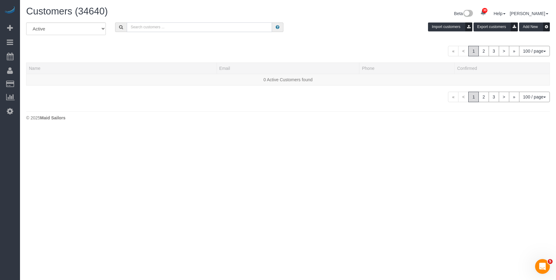
click at [210, 25] on input "text" at bounding box center [199, 27] width 145 height 10
paste input "amandasilverstein3@gmail.com"
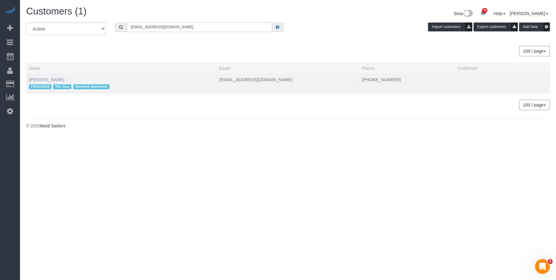
type input "amandasilverstein3@gmail.com"
click at [54, 81] on link "Amanda Silverstein" at bounding box center [46, 79] width 35 height 5
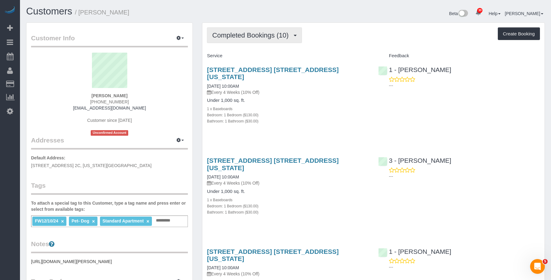
click at [249, 35] on span "Completed Bookings (10)" at bounding box center [251, 35] width 79 height 8
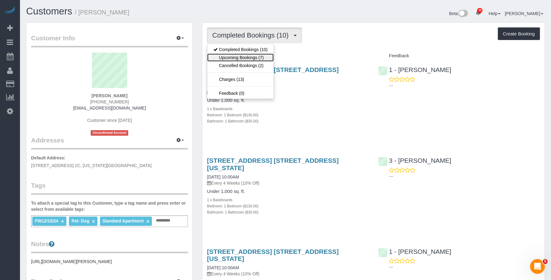
click at [246, 55] on link "Upcoming Bookings (7)" at bounding box center [240, 58] width 66 height 8
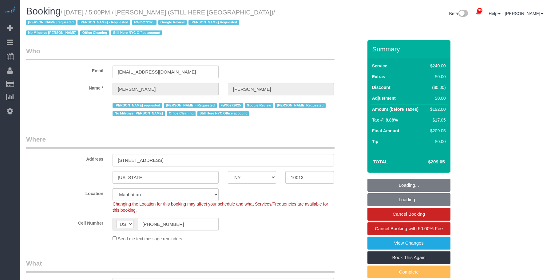
select select "NY"
select select "180"
select select "spot1"
select select "number:89"
select select "number:90"
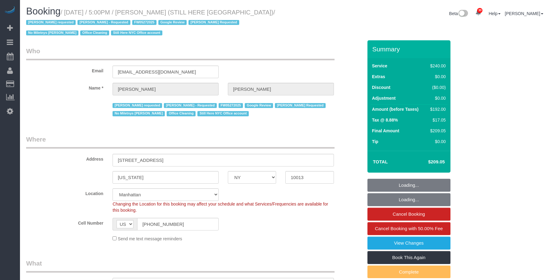
select select "number:15"
select select "number:5"
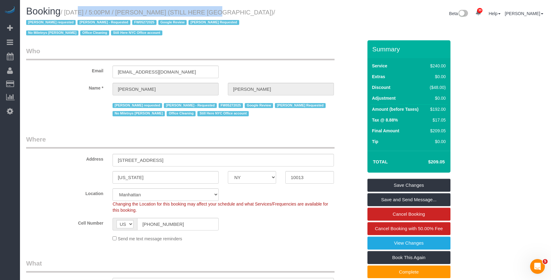
drag, startPoint x: 100, startPoint y: 7, endPoint x: 197, endPoint y: 11, distance: 96.7
click at [197, 11] on small "/ [DATE] / 5:00PM / [PERSON_NAME] (STILL HERE [GEOGRAPHIC_DATA]) / [PERSON_NAME…" at bounding box center [150, 23] width 249 height 28
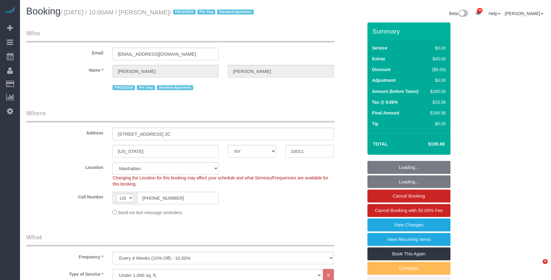
select select "NY"
select select "1"
select select "spot1"
select select "number:89"
select select "number:90"
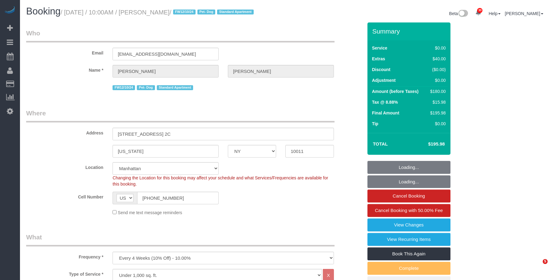
select select "number:13"
select select "number:5"
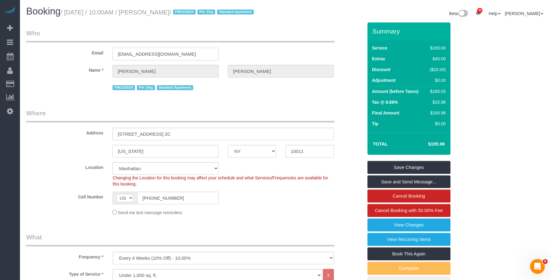
drag, startPoint x: 185, startPoint y: 61, endPoint x: 54, endPoint y: 49, distance: 131.6
click at [54, 49] on fieldset "Who Email [EMAIL_ADDRESS][DOMAIN_NAME] Name * [PERSON_NAME][GEOGRAPHIC_DATA] FW…" at bounding box center [194, 63] width 337 height 68
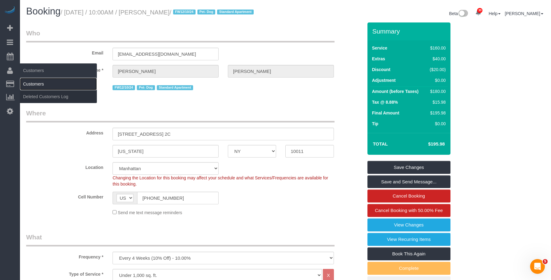
drag, startPoint x: 39, startPoint y: 84, endPoint x: 57, endPoint y: 74, distance: 20.3
click at [39, 84] on link "Customers" at bounding box center [58, 84] width 77 height 12
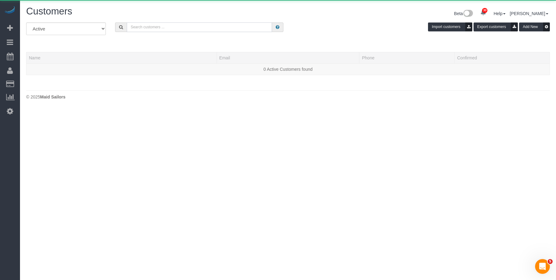
click at [200, 26] on input "text" at bounding box center [199, 27] width 145 height 10
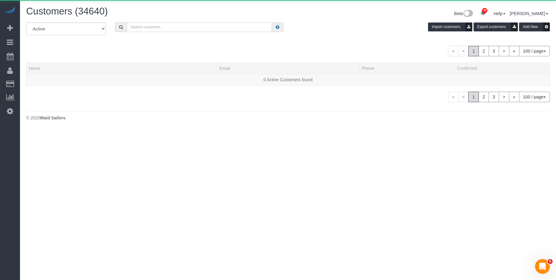
paste input "[EMAIL_ADDRESS][DOMAIN_NAME]"
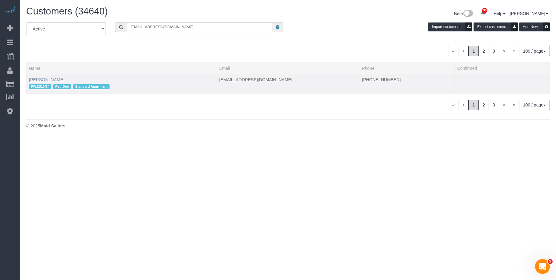
type input "[EMAIL_ADDRESS][DOMAIN_NAME]"
click at [56, 79] on link "[PERSON_NAME]" at bounding box center [46, 79] width 35 height 5
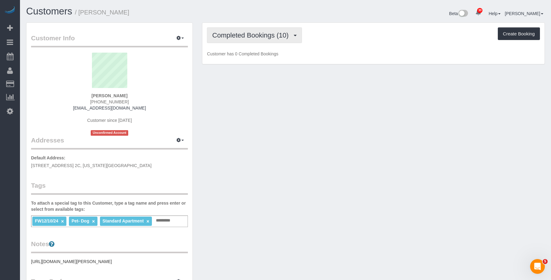
click at [250, 37] on span "Completed Bookings (10)" at bounding box center [251, 35] width 79 height 8
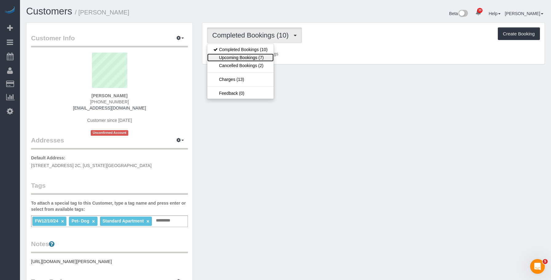
click at [241, 60] on link "Upcoming Bookings (7)" at bounding box center [240, 58] width 66 height 8
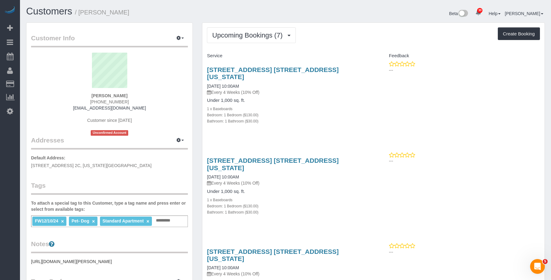
drag, startPoint x: 200, startPoint y: 66, endPoint x: 360, endPoint y: 66, distance: 159.7
copy link "[STREET_ADDRESS] [STREET_ADDRESS][US_STATE]"
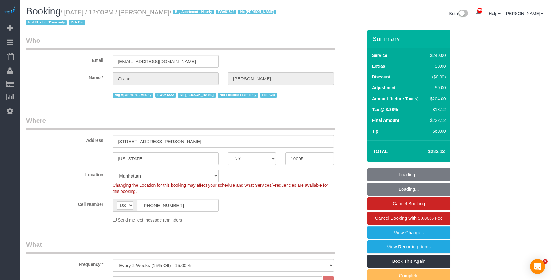
select select "NY"
select select "180"
select select "spot1"
select select "number:89"
select select "number:90"
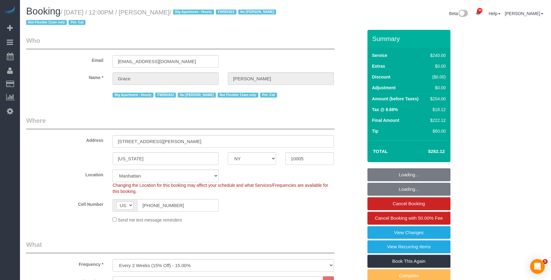
select select "number:14"
select select "number:5"
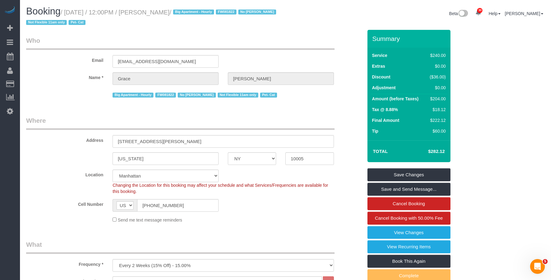
drag, startPoint x: 254, startPoint y: 33, endPoint x: 264, endPoint y: 53, distance: 23.1
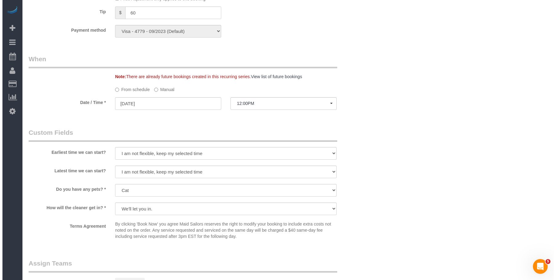
scroll to position [492, 0]
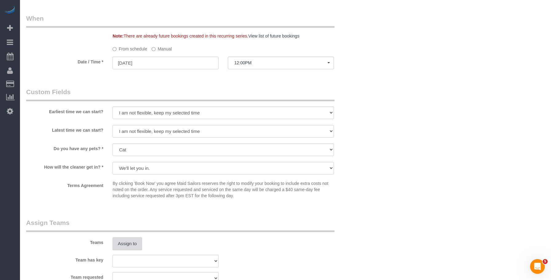
click at [128, 246] on button "Assign to" at bounding box center [128, 243] width 30 height 13
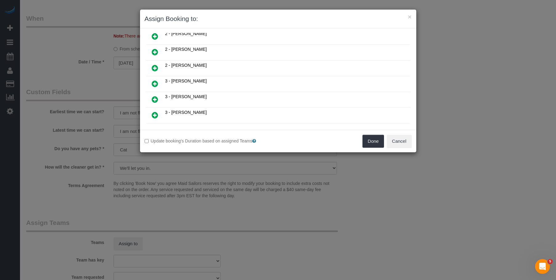
scroll to position [462, 0]
click at [154, 38] on icon at bounding box center [155, 37] width 6 height 7
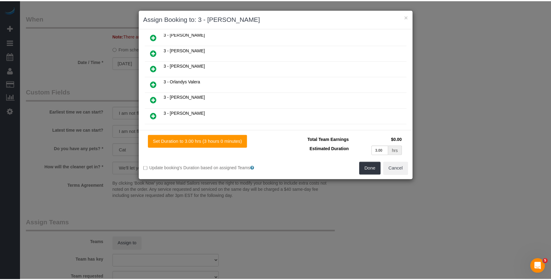
scroll to position [460, 0]
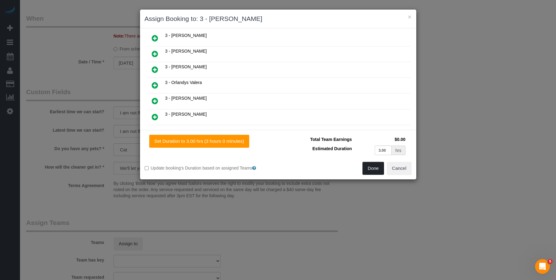
click at [369, 167] on button "Done" at bounding box center [373, 168] width 22 height 13
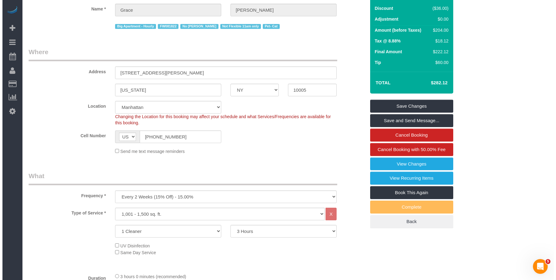
scroll to position [0, 0]
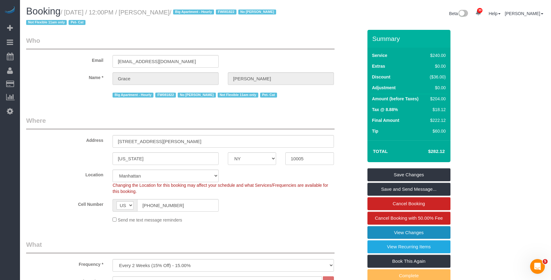
click at [387, 234] on link "View Changes" at bounding box center [409, 232] width 83 height 13
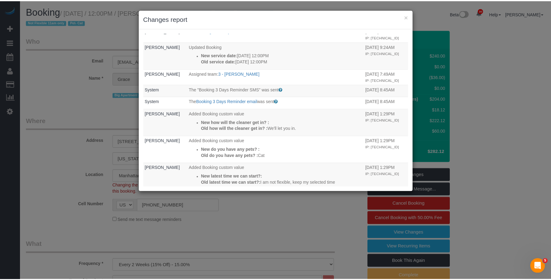
scroll to position [185, 0]
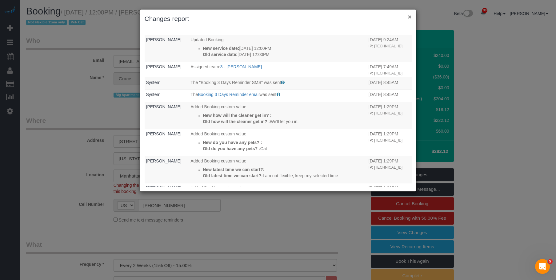
click at [410, 18] on button "×" at bounding box center [410, 17] width 4 height 6
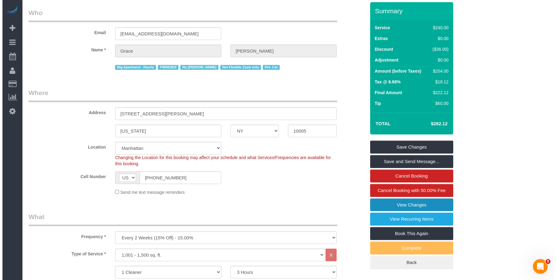
scroll to position [0, 0]
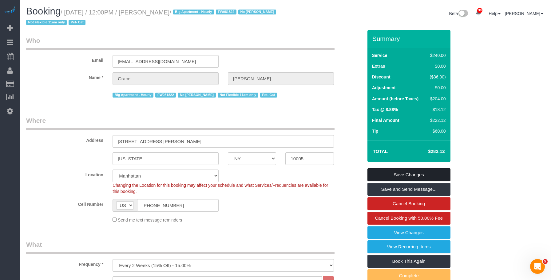
click at [398, 173] on link "Save Changes" at bounding box center [409, 174] width 83 height 13
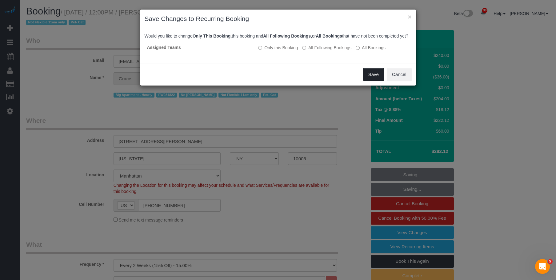
click at [372, 80] on button "Save" at bounding box center [373, 74] width 21 height 13
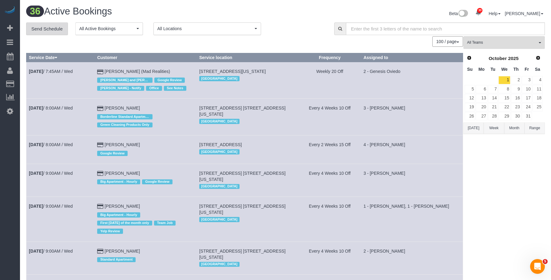
click at [50, 29] on link "Send Schedule" at bounding box center [47, 28] width 42 height 13
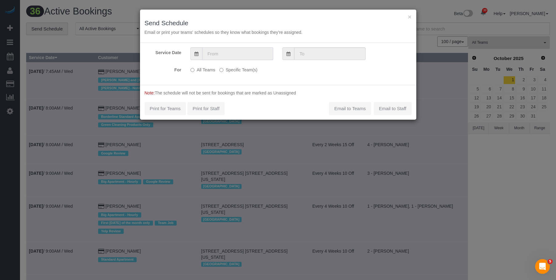
click at [238, 52] on input "text" at bounding box center [237, 53] width 71 height 13
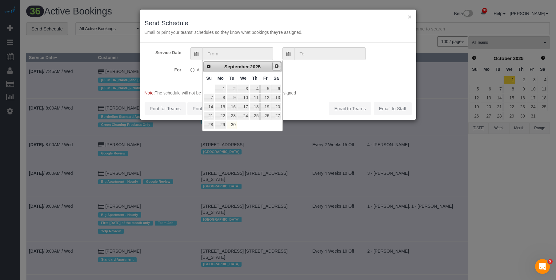
click at [276, 66] on span "Next" at bounding box center [276, 66] width 5 height 5
click at [246, 87] on link "1" at bounding box center [244, 89] width 12 height 8
type input "[DATE]"
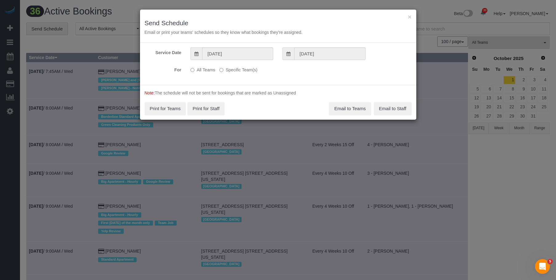
click at [243, 70] on label "Specific Team(s)" at bounding box center [238, 69] width 38 height 8
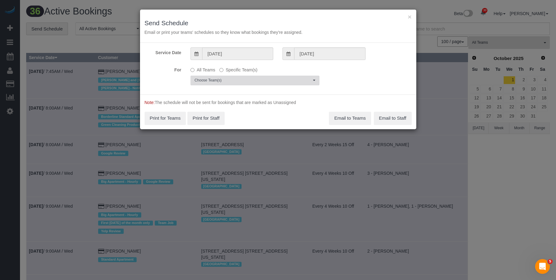
click at [286, 77] on button "Choose Team(s)" at bounding box center [254, 81] width 129 height 10
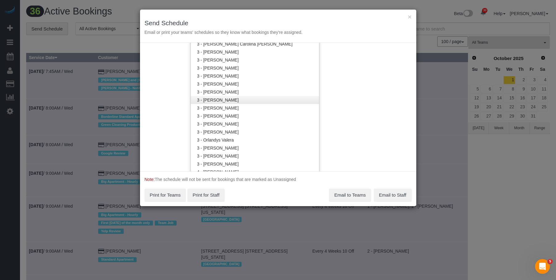
scroll to position [463, 0]
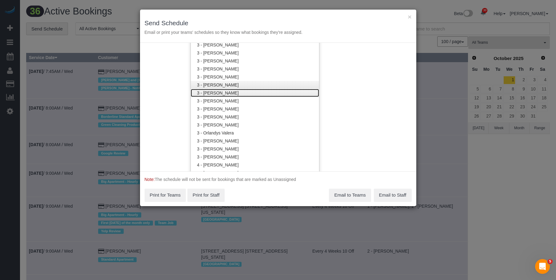
drag, startPoint x: 247, startPoint y: 93, endPoint x: 256, endPoint y: 82, distance: 14.7
click at [247, 93] on link "3 - [PERSON_NAME]" at bounding box center [255, 93] width 128 height 8
click at [275, 18] on div "× Send Schedule Email or print your teams' schedules so they know what bookings…" at bounding box center [278, 26] width 276 height 33
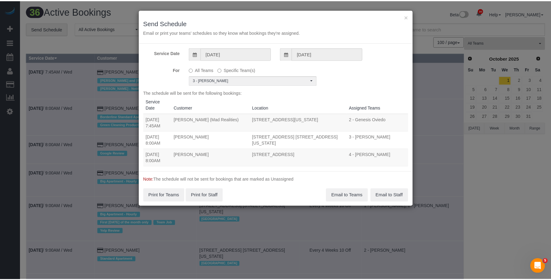
scroll to position [0, 0]
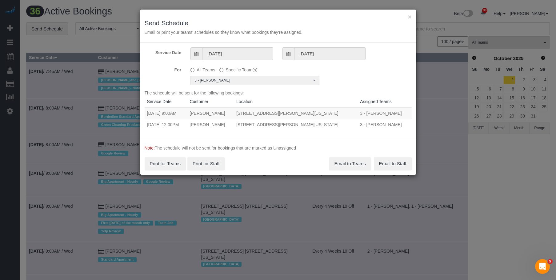
drag, startPoint x: 170, startPoint y: 113, endPoint x: 347, endPoint y: 113, distance: 177.9
click at [347, 113] on tr "10/01/2025 9:00AM Laura West 165 Christopher Street Apt 5h, New York, NY 10014 …" at bounding box center [278, 113] width 267 height 12
copy tr "9:00AM Laura West 165 Christopher Street Apt 5h, New York, NY 10014"
drag, startPoint x: 170, startPoint y: 126, endPoint x: 342, endPoint y: 124, distance: 172.3
click at [342, 124] on tr "10/01/2025 12:00PM Grace Lehman 15 William Street , Apt 25e, New York, NY 10005…" at bounding box center [278, 124] width 267 height 11
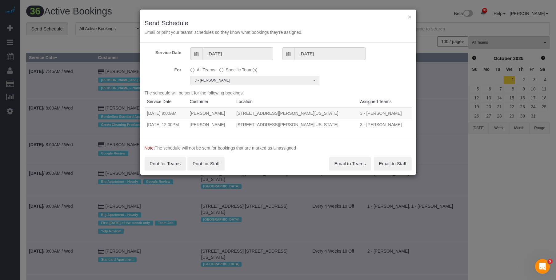
copy tr "12:00PM Grace Lehman 15 William Street , Apt 25e, New York, NY 10005"
drag, startPoint x: 346, startPoint y: 162, endPoint x: 554, endPoint y: 150, distance: 207.8
click at [347, 162] on button "Email to Teams" at bounding box center [350, 163] width 42 height 13
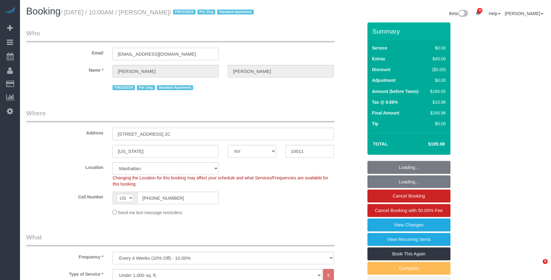
select select "NY"
select select "1"
select select "spot1"
select select "number:89"
select select "number:90"
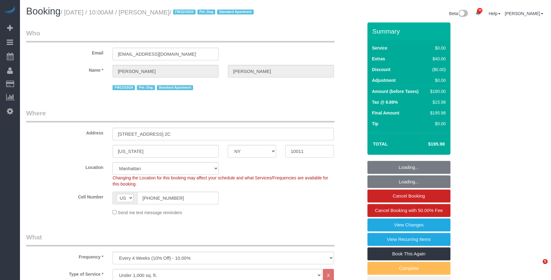
select select "number:13"
select select "number:5"
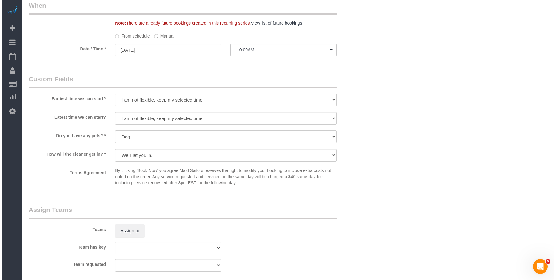
scroll to position [677, 0]
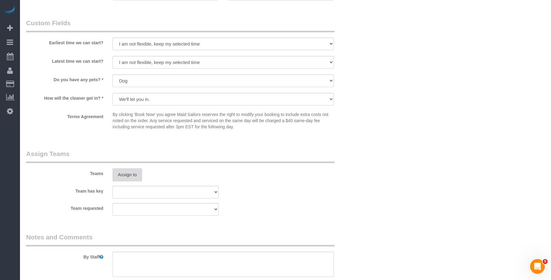
click at [128, 181] on button "Assign to" at bounding box center [128, 174] width 30 height 13
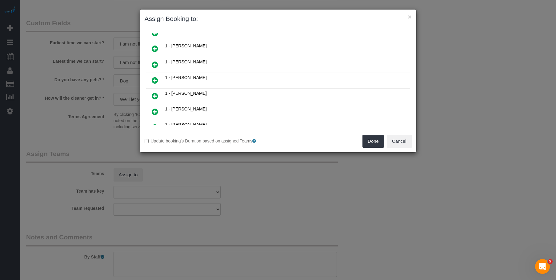
scroll to position [154, 0]
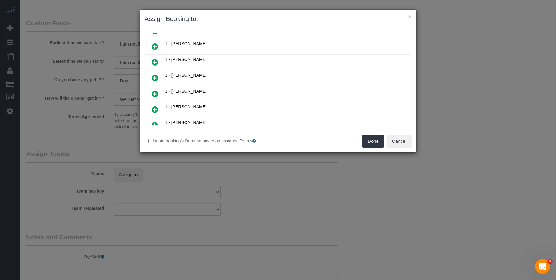
click at [156, 93] on icon at bounding box center [155, 93] width 6 height 7
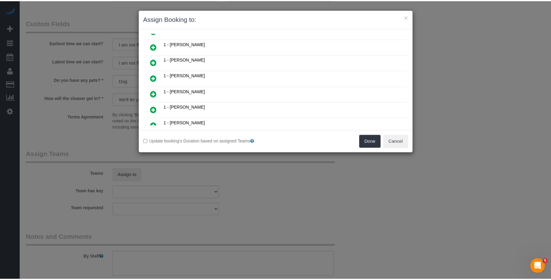
scroll to position [169, 0]
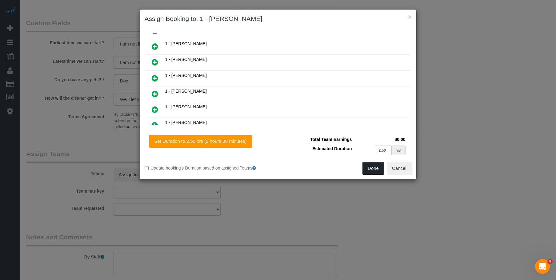
click at [376, 170] on button "Done" at bounding box center [373, 168] width 22 height 13
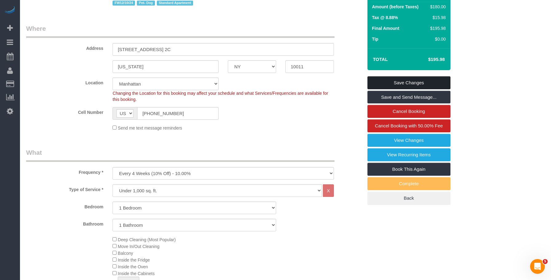
scroll to position [6, 0]
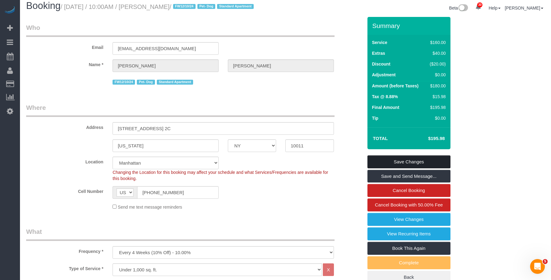
click at [419, 167] on link "Save Changes" at bounding box center [409, 161] width 83 height 13
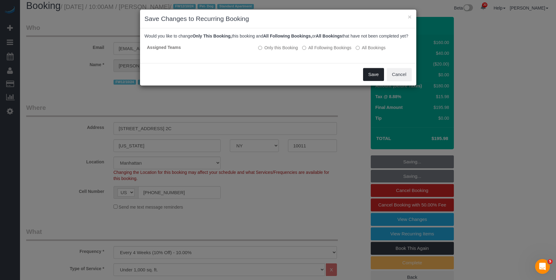
click at [376, 81] on button "Save" at bounding box center [373, 74] width 21 height 13
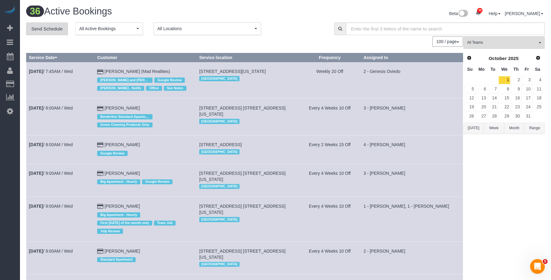
click at [57, 25] on link "Send Schedule" at bounding box center [47, 28] width 42 height 13
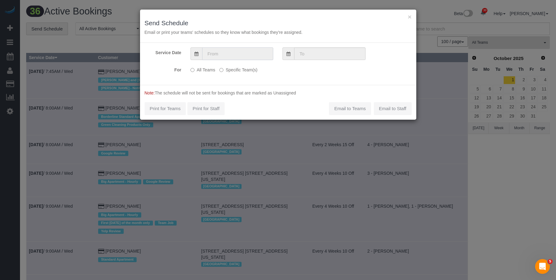
click at [241, 54] on input "text" at bounding box center [237, 53] width 71 height 13
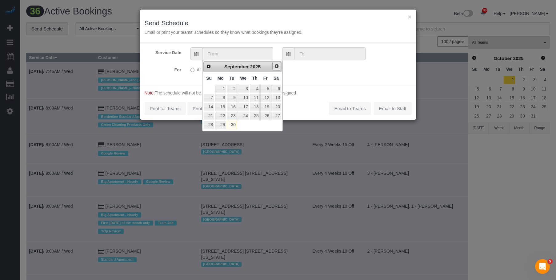
click at [277, 65] on span "Next" at bounding box center [276, 66] width 5 height 5
click at [246, 87] on link "1" at bounding box center [244, 89] width 12 height 8
type input "[DATE]"
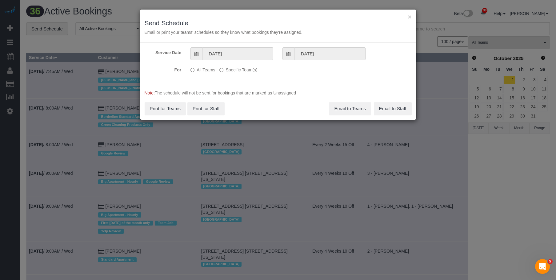
click at [253, 70] on label "Specific Team(s)" at bounding box center [238, 69] width 38 height 8
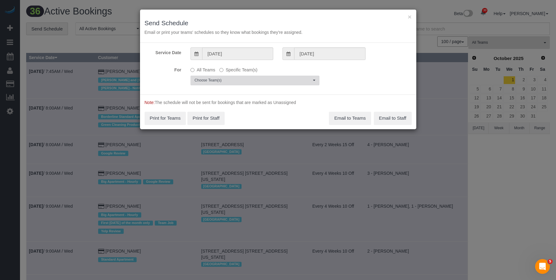
click at [274, 81] on span "Choose Team(s)" at bounding box center [252, 80] width 117 height 5
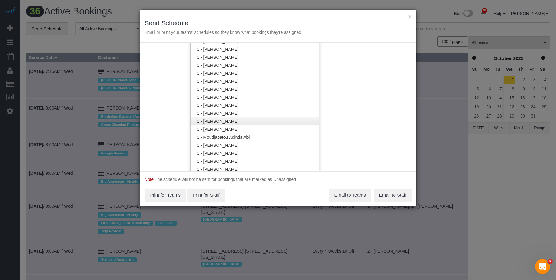
scroll to position [186, 0]
click at [233, 120] on link "1 - [PERSON_NAME]" at bounding box center [255, 122] width 128 height 8
click at [279, 15] on div "× Send Schedule Email or print your teams' schedules so they know what bookings…" at bounding box center [278, 26] width 276 height 33
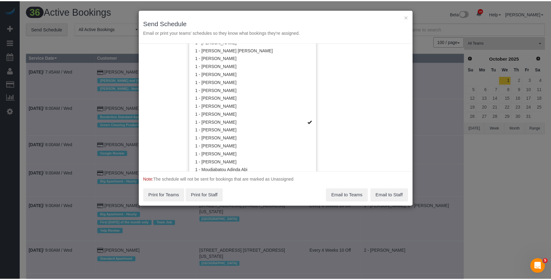
scroll to position [0, 0]
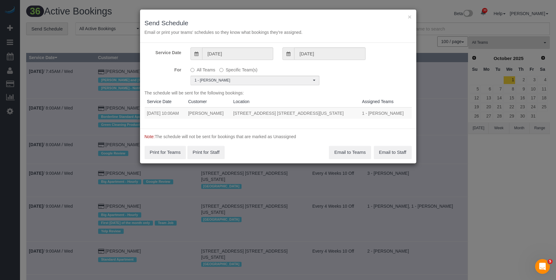
drag, startPoint x: 145, startPoint y: 115, endPoint x: 351, endPoint y: 116, distance: 205.6
click at [351, 116] on tr "[DATE] 10:00AM [PERSON_NAME] [STREET_ADDRESS] [STREET_ADDRESS][US_STATE] 1 - [P…" at bounding box center [278, 112] width 267 height 11
copy tr "[DATE] 10:00AM [PERSON_NAME] [STREET_ADDRESS] [STREET_ADDRESS][US_STATE]"
click at [347, 154] on button "Email to Teams" at bounding box center [350, 152] width 42 height 13
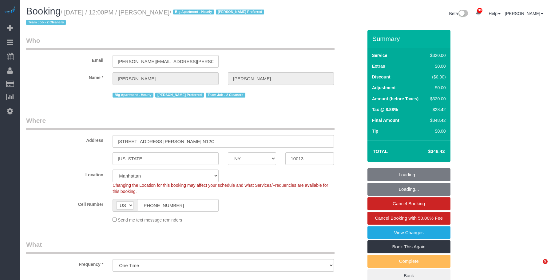
select select "NY"
select select "number:89"
select select "number:90"
select select "number:13"
select select "number:5"
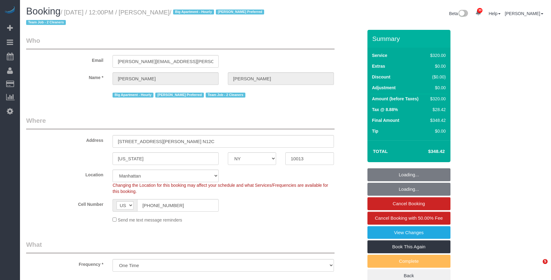
select select "object:1064"
select select "string:stripe-pm_1Rilyw4VGloSiKo7mbP2uOmn"
select select "240"
select select "spot1"
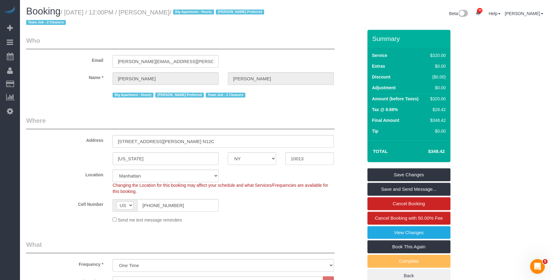
drag, startPoint x: 209, startPoint y: 46, endPoint x: 206, endPoint y: 26, distance: 20.8
click at [209, 45] on legend "Who" at bounding box center [180, 43] width 309 height 14
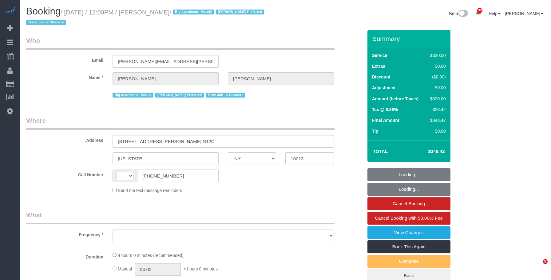
select select "NY"
select select "string:stripe-pm_1Rilyw4VGloSiKo7mbP2uOmn"
select select "number:89"
select select "number:90"
select select "number:13"
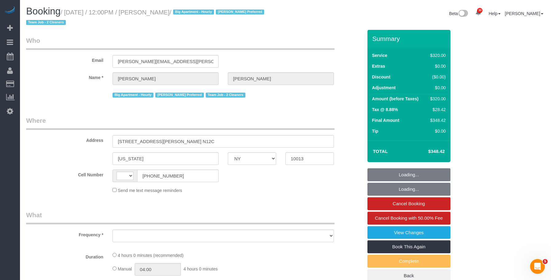
select select "number:5"
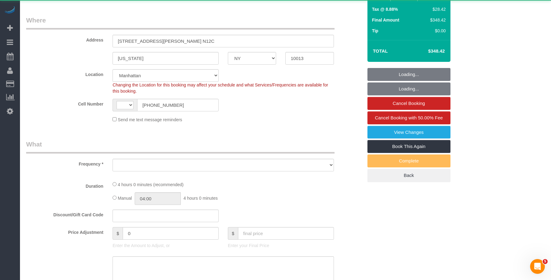
select select "string:US"
select select "object:974"
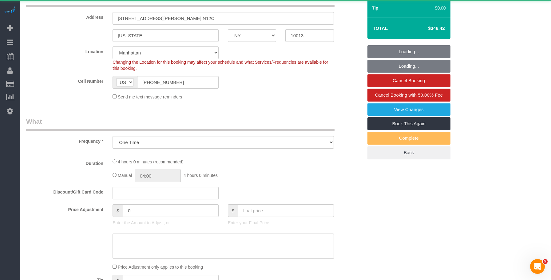
select select "spot1"
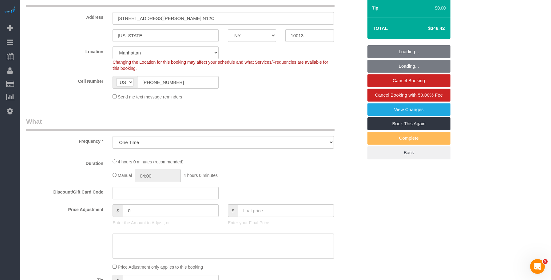
select select "object:1447"
select select "240"
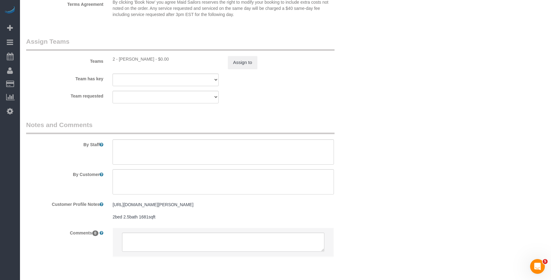
scroll to position [690, 0]
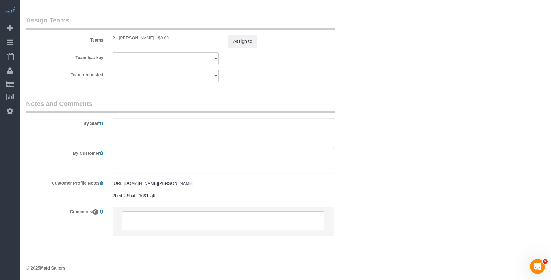
click at [169, 151] on textarea at bounding box center [224, 160] width 222 height 25
paste textarea "Clean all of the rooms, same as last time."
type textarea "Clean all of the rooms, the same as last time."
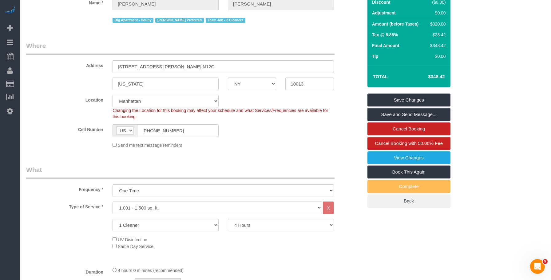
scroll to position [0, 0]
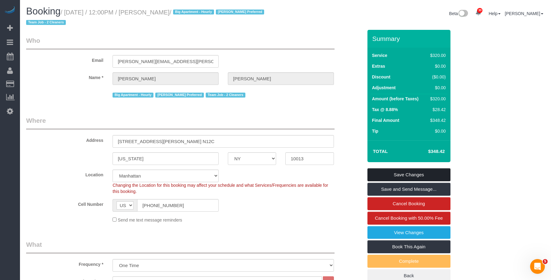
drag, startPoint x: 410, startPoint y: 171, endPoint x: 378, endPoint y: 170, distance: 32.1
click at [410, 171] on link "Save Changes" at bounding box center [409, 174] width 83 height 13
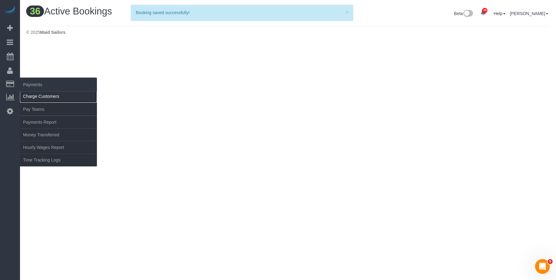
click at [47, 96] on link "Charge Customers" at bounding box center [58, 96] width 77 height 12
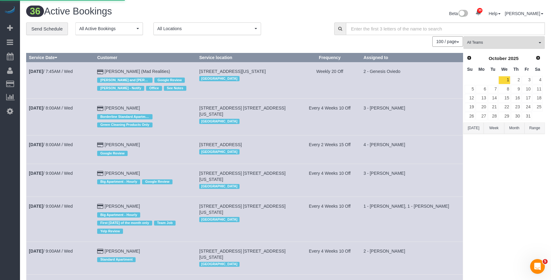
select select
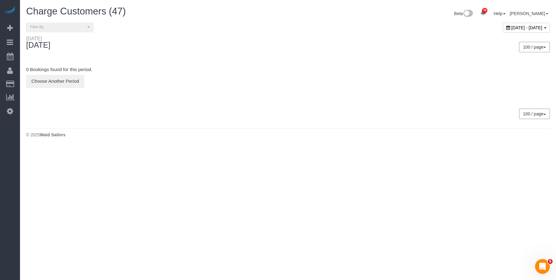
click at [511, 27] on span "[DATE] - [DATE]" at bounding box center [526, 27] width 31 height 5
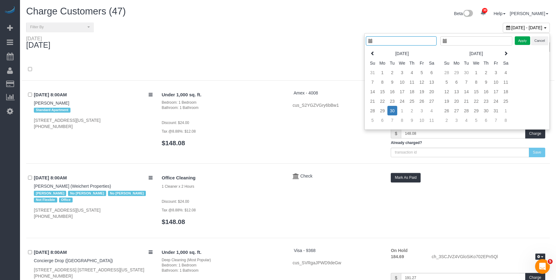
type input "**********"
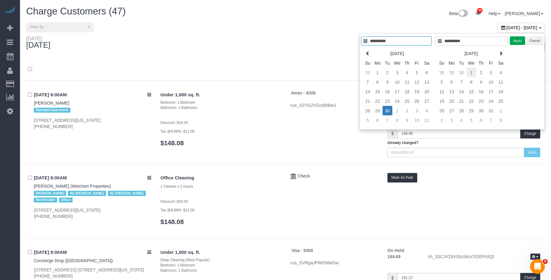
type input "**********"
click at [472, 70] on td "1" at bounding box center [472, 73] width 10 height 10
type input "**********"
click at [472, 71] on td "1" at bounding box center [472, 73] width 10 height 10
click at [519, 43] on button "Apply" at bounding box center [517, 40] width 15 height 9
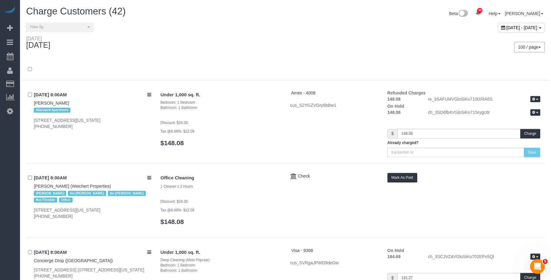
click at [329, 28] on div "October 01, 2025 - October 01, 2025" at bounding box center [418, 28] width 264 height 13
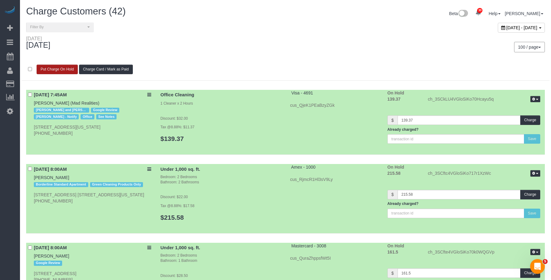
click at [54, 70] on button "Put Charge On Hold" at bounding box center [57, 70] width 41 height 10
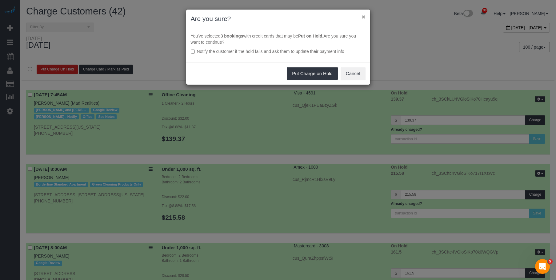
click at [362, 18] on button "×" at bounding box center [364, 17] width 4 height 6
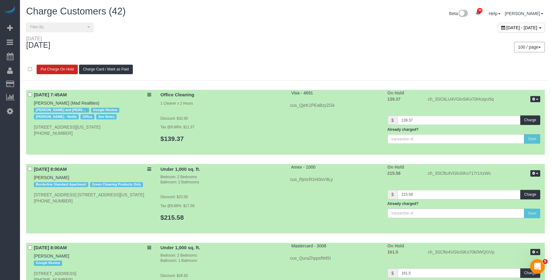
scroll to position [2245, 0]
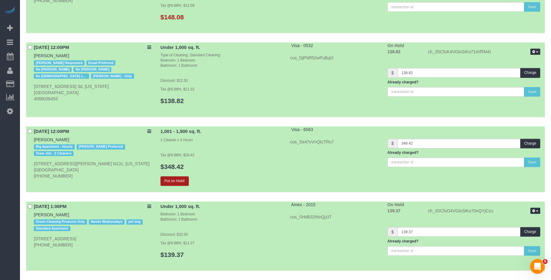
click at [177, 181] on button "Put on Hold!" at bounding box center [175, 181] width 28 height 10
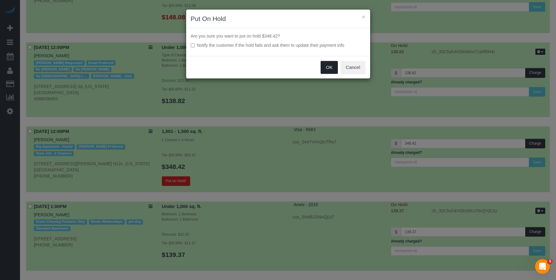
click at [330, 67] on button "OK" at bounding box center [329, 67] width 17 height 13
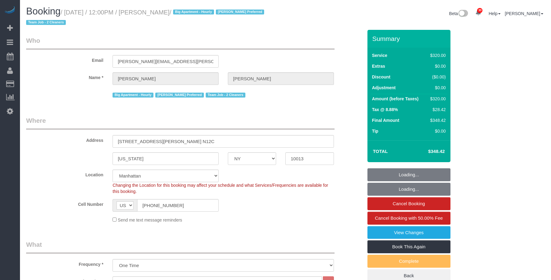
select select "NY"
select select "240"
select select "spot47"
select select "number:89"
select select "number:90"
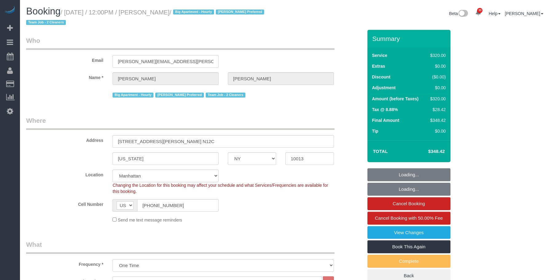
select select "number:13"
select select "number:5"
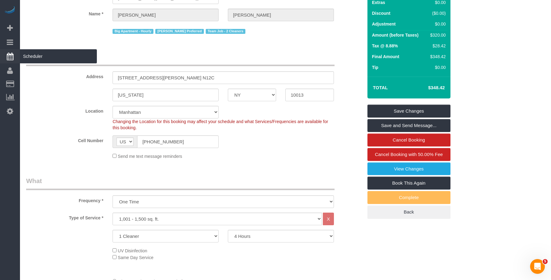
scroll to position [62, 0]
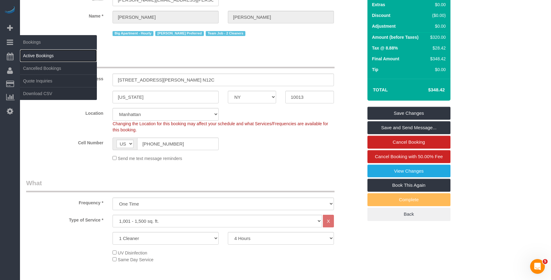
click at [38, 51] on link "Active Bookings" at bounding box center [58, 56] width 77 height 12
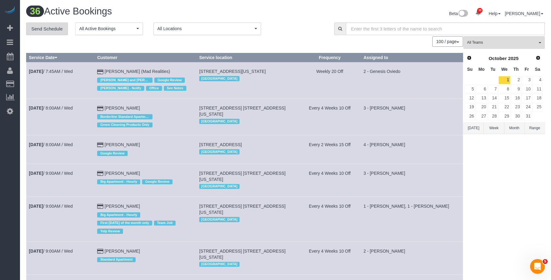
click at [42, 27] on link "Send Schedule" at bounding box center [47, 28] width 42 height 13
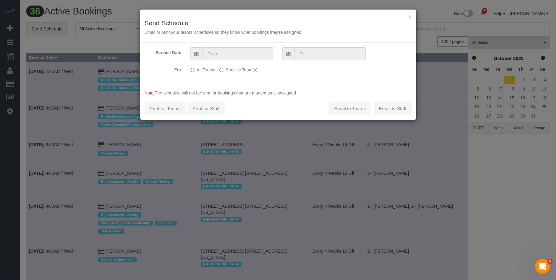
click at [230, 56] on input "text" at bounding box center [237, 53] width 71 height 13
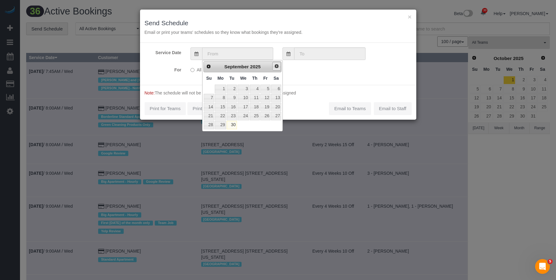
click at [277, 65] on span "Next" at bounding box center [276, 66] width 5 height 5
click at [246, 89] on link "1" at bounding box center [244, 89] width 12 height 8
type input "[DATE]"
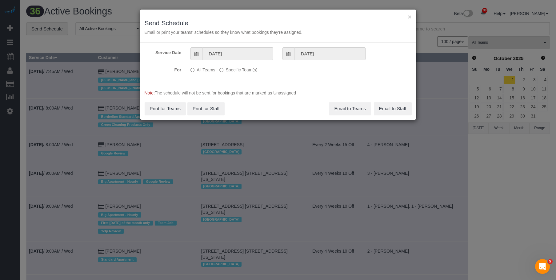
click at [249, 70] on label "Specific Team(s)" at bounding box center [238, 69] width 38 height 8
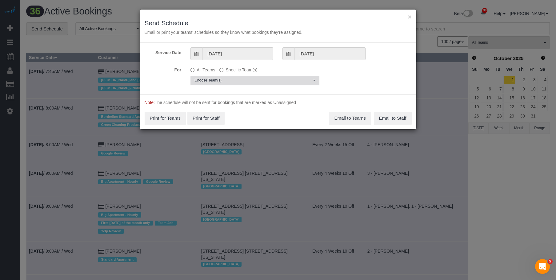
click at [271, 80] on span "Choose Team(s)" at bounding box center [252, 80] width 117 height 5
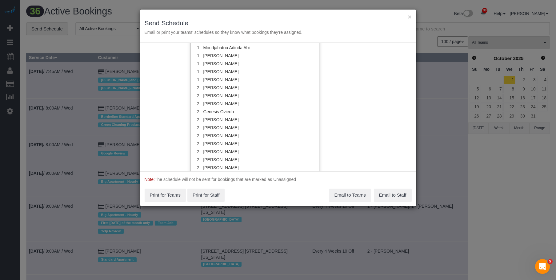
scroll to position [340, 0]
click at [236, 112] on link "2 - [PERSON_NAME]" at bounding box center [255, 112] width 128 height 8
click at [286, 24] on h3 "Send Schedule" at bounding box center [278, 22] width 267 height 7
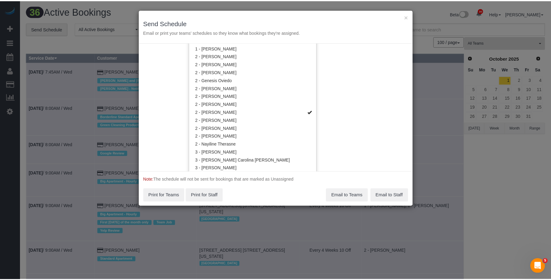
scroll to position [0, 0]
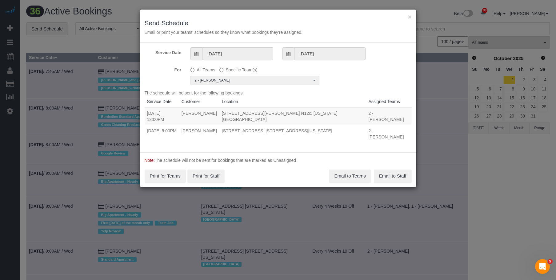
drag, startPoint x: 146, startPoint y: 114, endPoint x: 338, endPoint y: 113, distance: 192.0
click at [338, 113] on tr "10/01/2025 12:00PM Rick DeVos 565 Broome Street, Apt. N12c, New York, NY 10013 …" at bounding box center [278, 116] width 267 height 18
copy tr "10/01/2025 12:00PM Rick DeVos 565 Broome Street, Apt. N12c, New York, NY 10013"
click at [345, 170] on button "Email to Teams" at bounding box center [350, 176] width 42 height 13
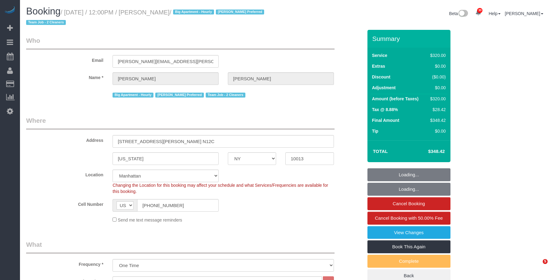
select select "NY"
select select "240"
select select "spot1"
select select "number:89"
select select "number:90"
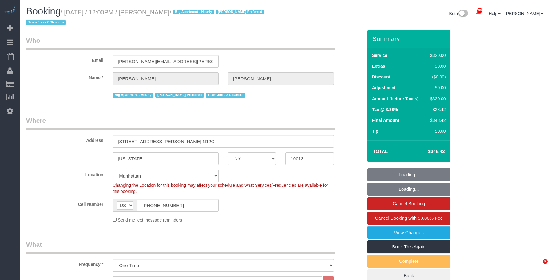
select select "number:13"
select select "number:5"
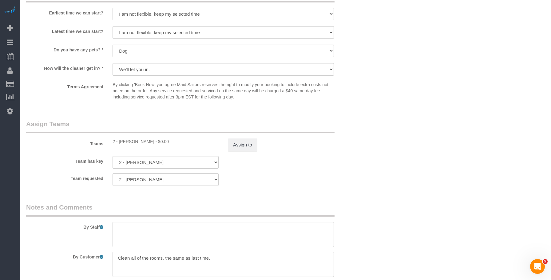
scroll to position [646, 0]
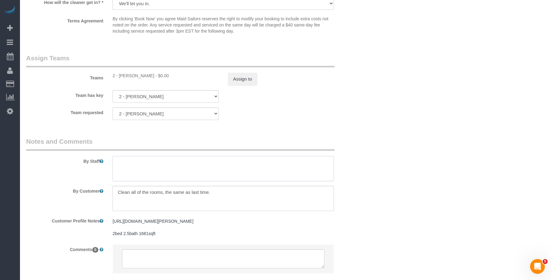
click at [141, 168] on textarea at bounding box center [224, 168] width 222 height 25
paste textarea "This is a standard cleaning of my 2-bedroom/2-bathroom apartment."
click at [183, 162] on textarea "To enrich screen reader interactions, please activate Accessibility in Grammarl…" at bounding box center [224, 168] width 222 height 25
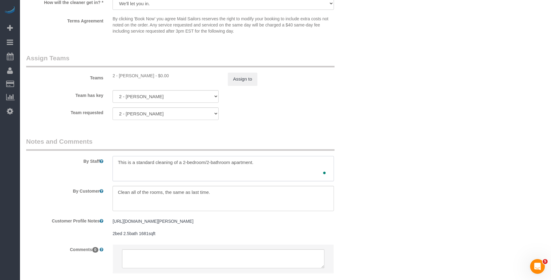
type textarea "This is a standard cleaning of a 2-bedroom/2-bathroom apartment."
drag, startPoint x: 116, startPoint y: 162, endPoint x: 269, endPoint y: 162, distance: 152.6
click at [269, 162] on textarea "To enrich screen reader interactions, please activate Accessibility in Grammarl…" at bounding box center [224, 168] width 222 height 25
click at [269, 163] on textarea "To enrich screen reader interactions, please activate Accessibility in Grammarl…" at bounding box center [224, 168] width 222 height 25
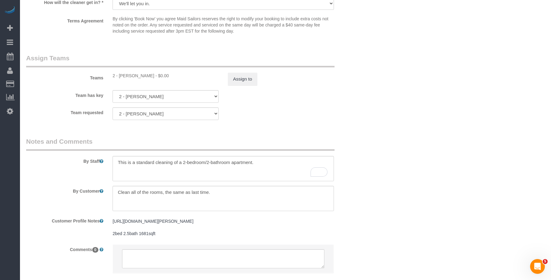
drag, startPoint x: 266, startPoint y: 161, endPoint x: 64, endPoint y: 167, distance: 202.0
click at [63, 170] on div "By Staff" at bounding box center [195, 159] width 346 height 44
click at [116, 191] on textarea at bounding box center [224, 198] width 222 height 25
paste textarea "This is a standard cleaning of a 2-bedroom/2-bathroom apartment."
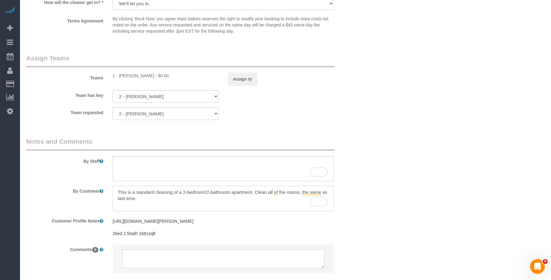
type textarea "This is a standard cleaning of a 2-bedroom/2-bathroom apartment. Clean all of t…"
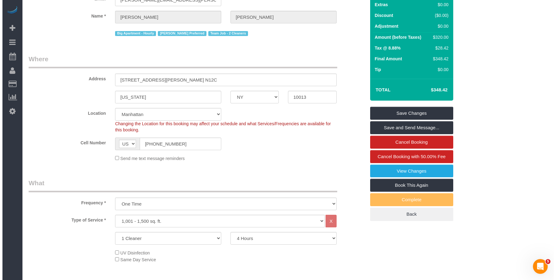
scroll to position [0, 0]
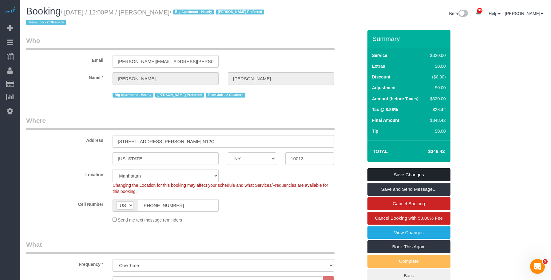
drag, startPoint x: 393, startPoint y: 174, endPoint x: 379, endPoint y: 166, distance: 16.4
click at [393, 174] on link "Save Changes" at bounding box center [409, 174] width 83 height 13
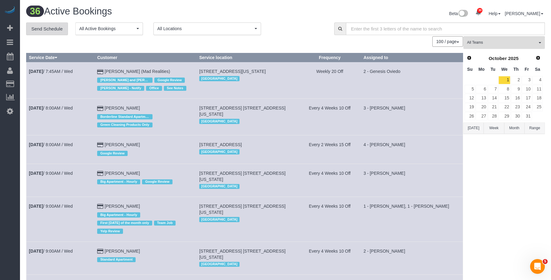
click at [55, 30] on link "Send Schedule" at bounding box center [47, 28] width 42 height 13
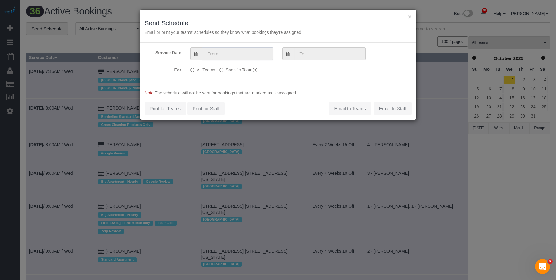
click at [237, 54] on input "text" at bounding box center [237, 53] width 71 height 13
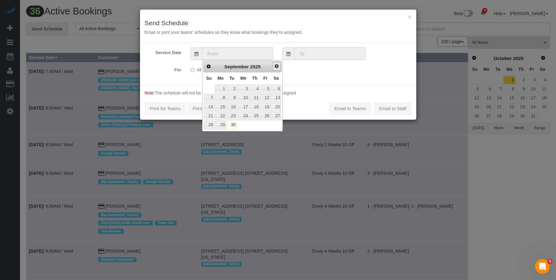
click at [277, 66] on span "Next" at bounding box center [276, 66] width 5 height 5
click at [245, 87] on link "1" at bounding box center [244, 89] width 12 height 8
type input "[DATE]"
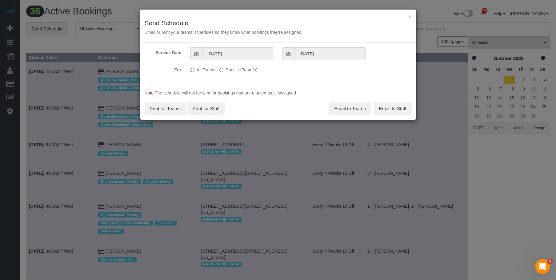
drag, startPoint x: 241, startPoint y: 74, endPoint x: 254, endPoint y: 79, distance: 14.1
click at [241, 73] on div "All Teams Specific Team(s) Choose Team(s) * - K.J. *[PERSON_NAME] - Test 0 - [P…" at bounding box center [255, 70] width 138 height 11
click at [254, 69] on label "Specific Team(s)" at bounding box center [238, 69] width 38 height 8
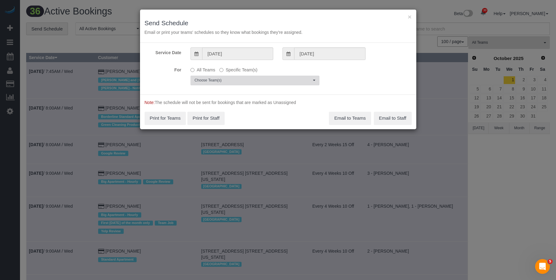
click at [271, 79] on span "Choose Team(s)" at bounding box center [252, 80] width 117 height 5
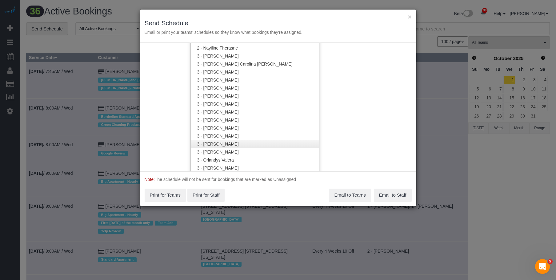
scroll to position [370, 0]
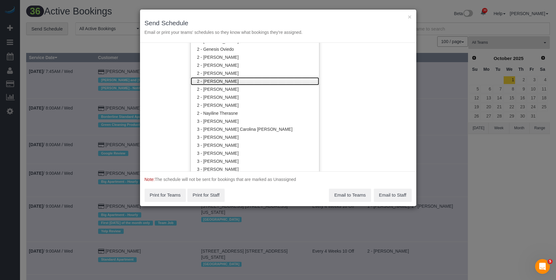
click at [236, 79] on link "2 - [PERSON_NAME]" at bounding box center [255, 81] width 128 height 8
click at [282, 19] on div "× Send Schedule Email or print your teams' schedules so they know what bookings…" at bounding box center [278, 26] width 276 height 33
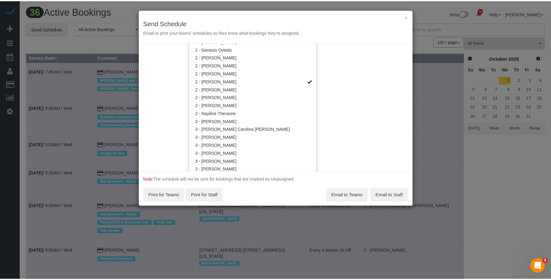
scroll to position [0, 0]
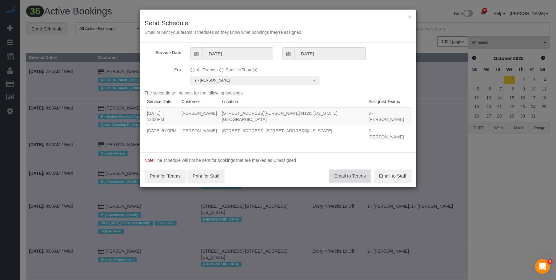
click at [339, 170] on button "Email to Teams" at bounding box center [350, 176] width 42 height 13
